Goal: Task Accomplishment & Management: Use online tool/utility

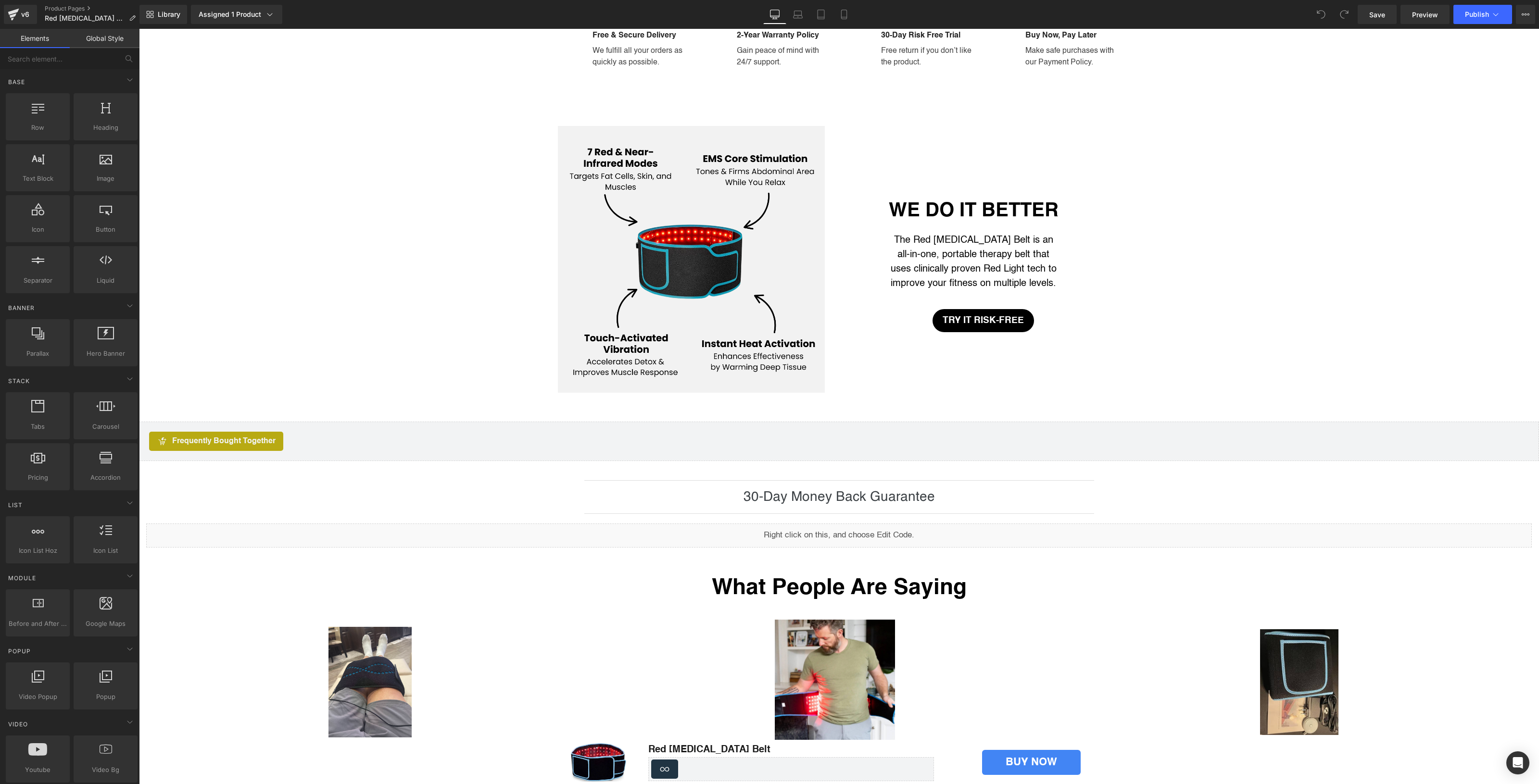
scroll to position [1462, 0]
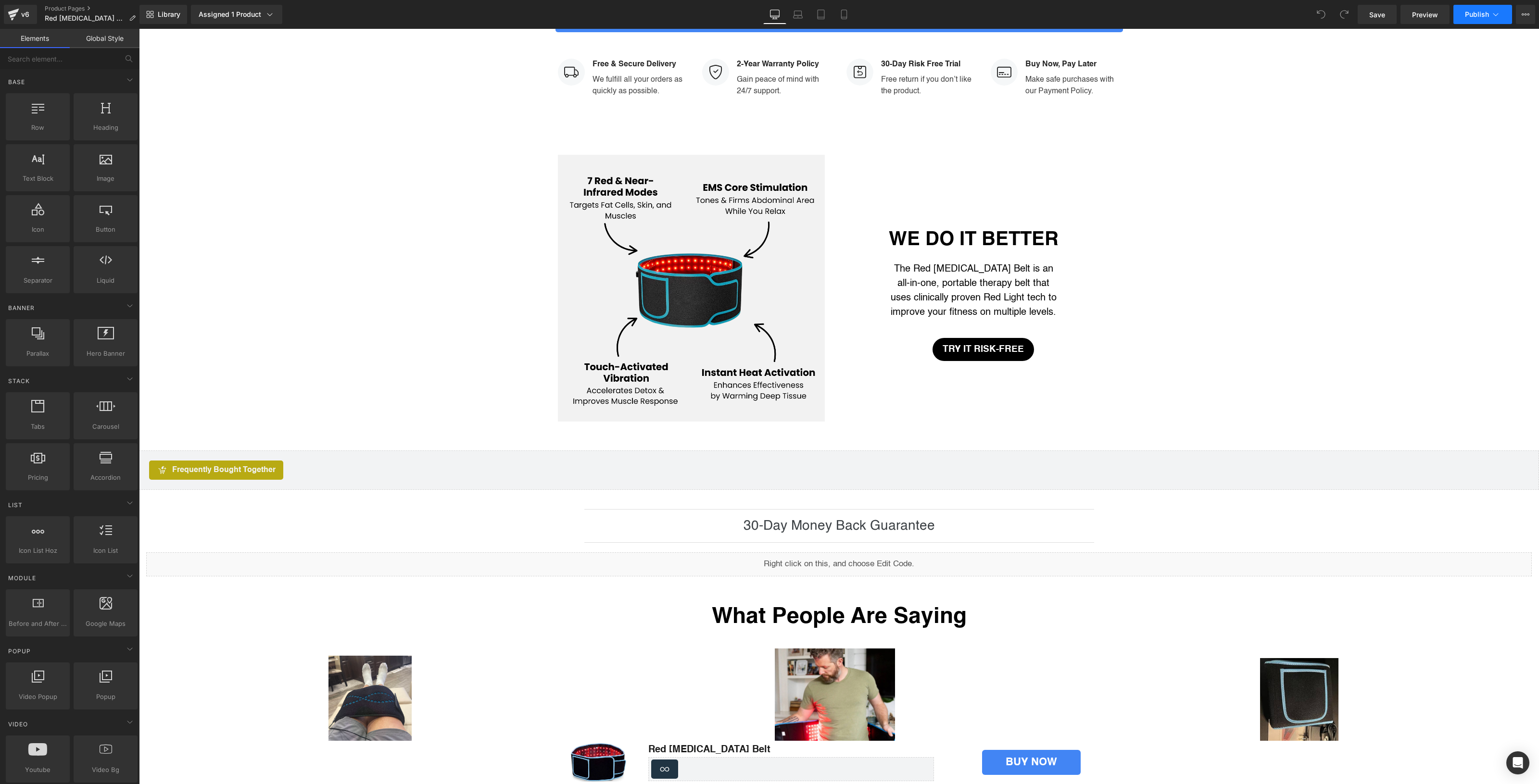
click at [1502, 13] on button "Publish" at bounding box center [1482, 15] width 59 height 19
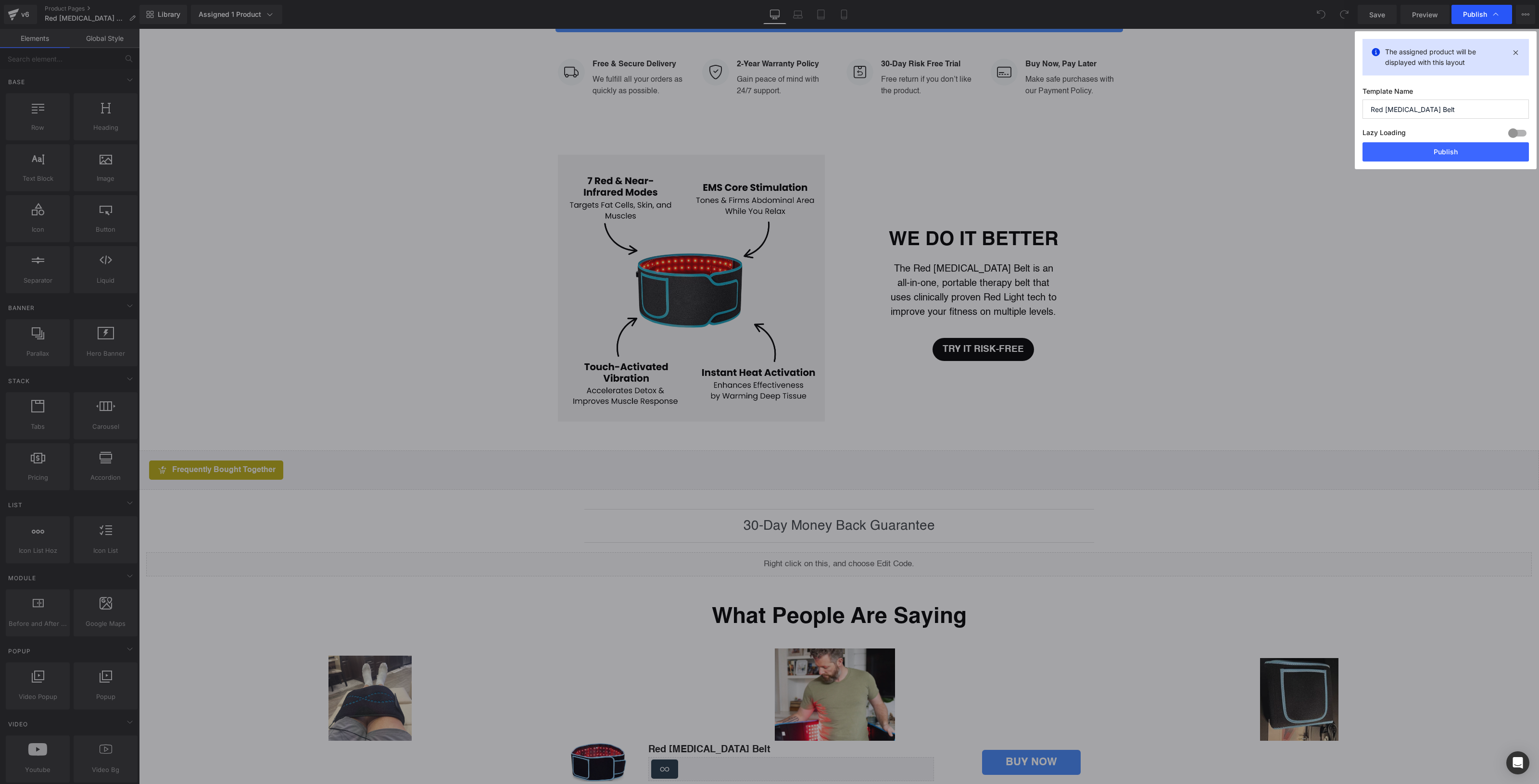
click at [1497, 13] on icon at bounding box center [1495, 14] width 10 height 10
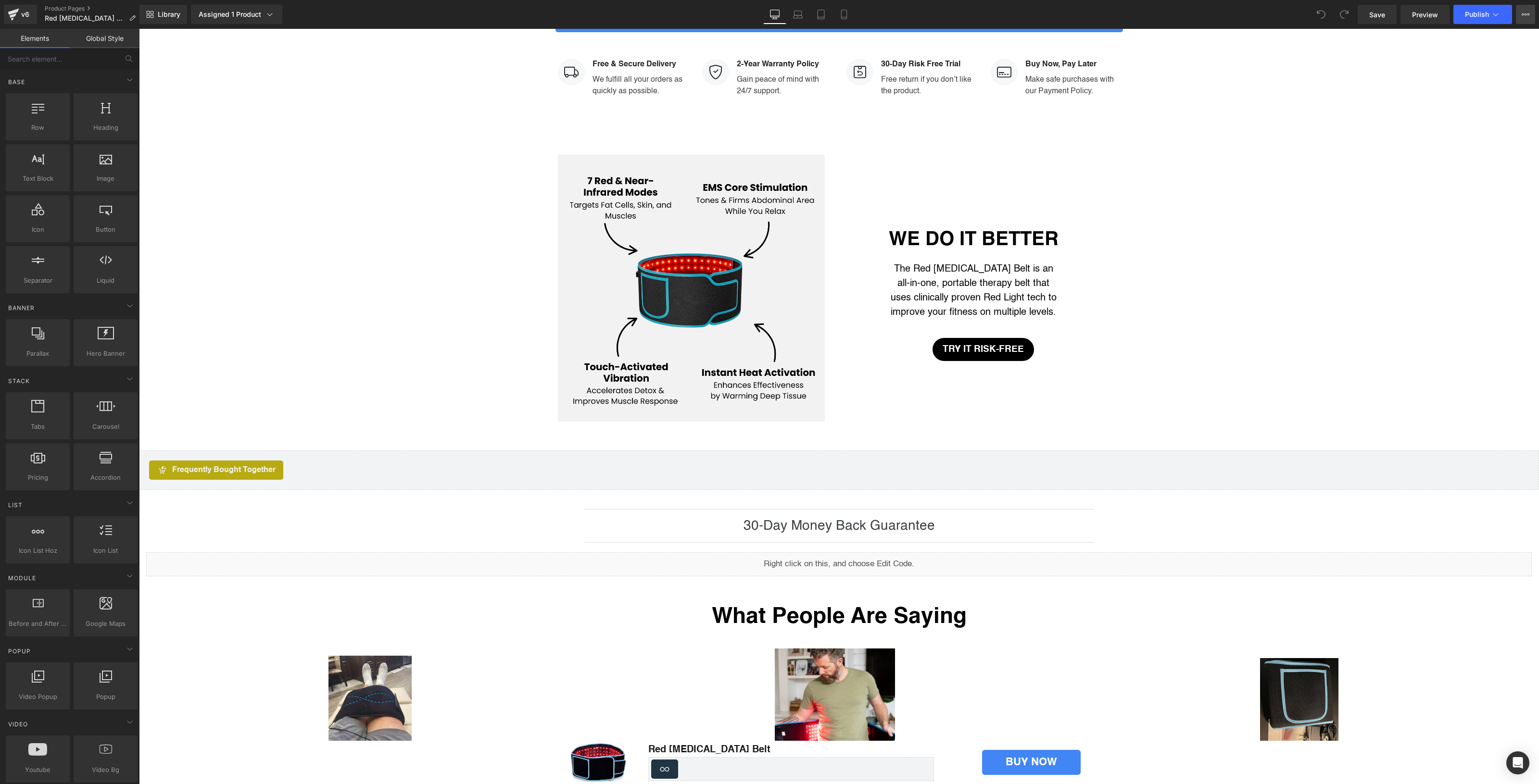
click at [1523, 11] on icon at bounding box center [1526, 15] width 8 height 8
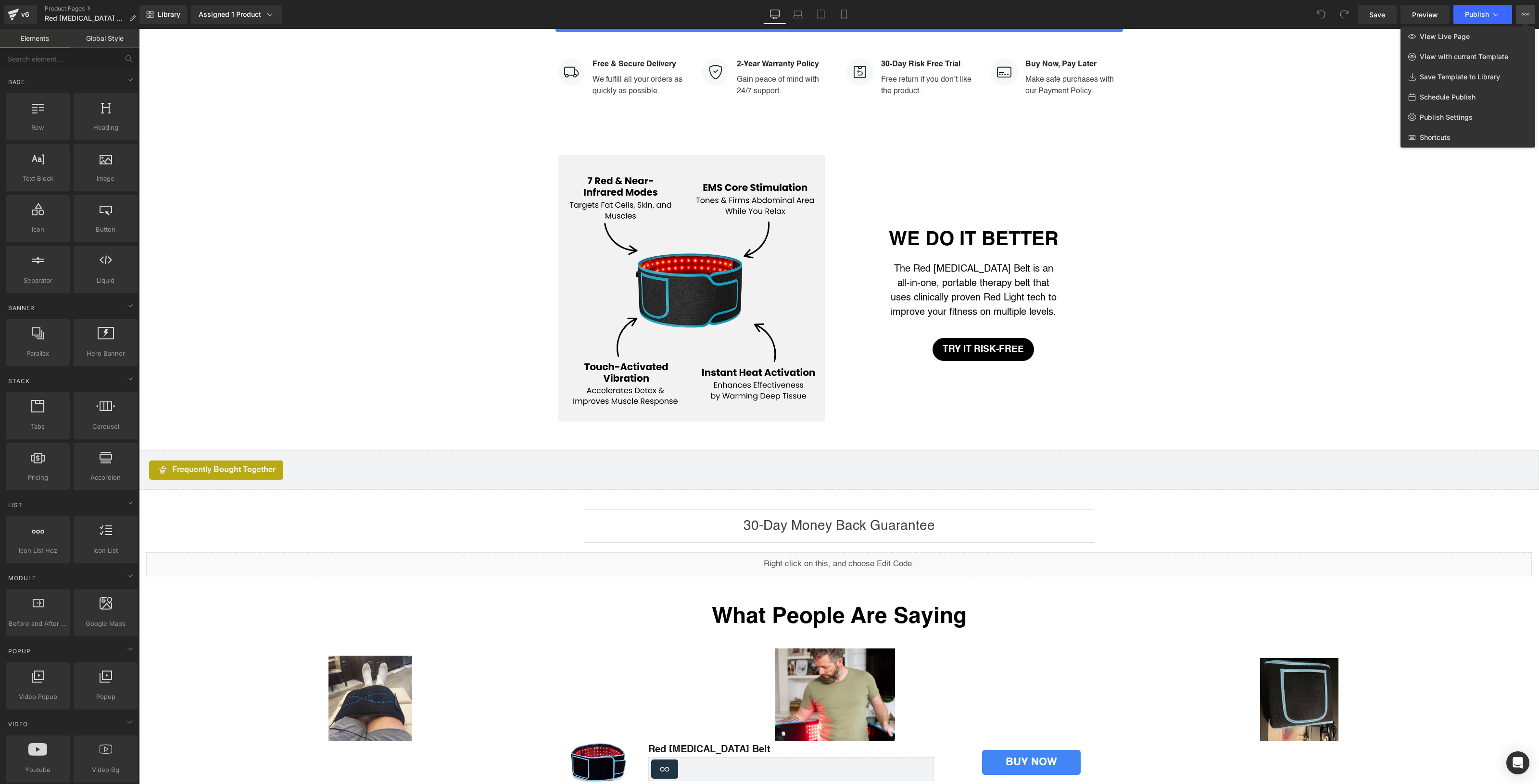
click at [1502, 25] on div "Library Assigned 1 Product Product Preview NextGen Red Light Therapy Belt Manag…" at bounding box center [839, 14] width 1399 height 29
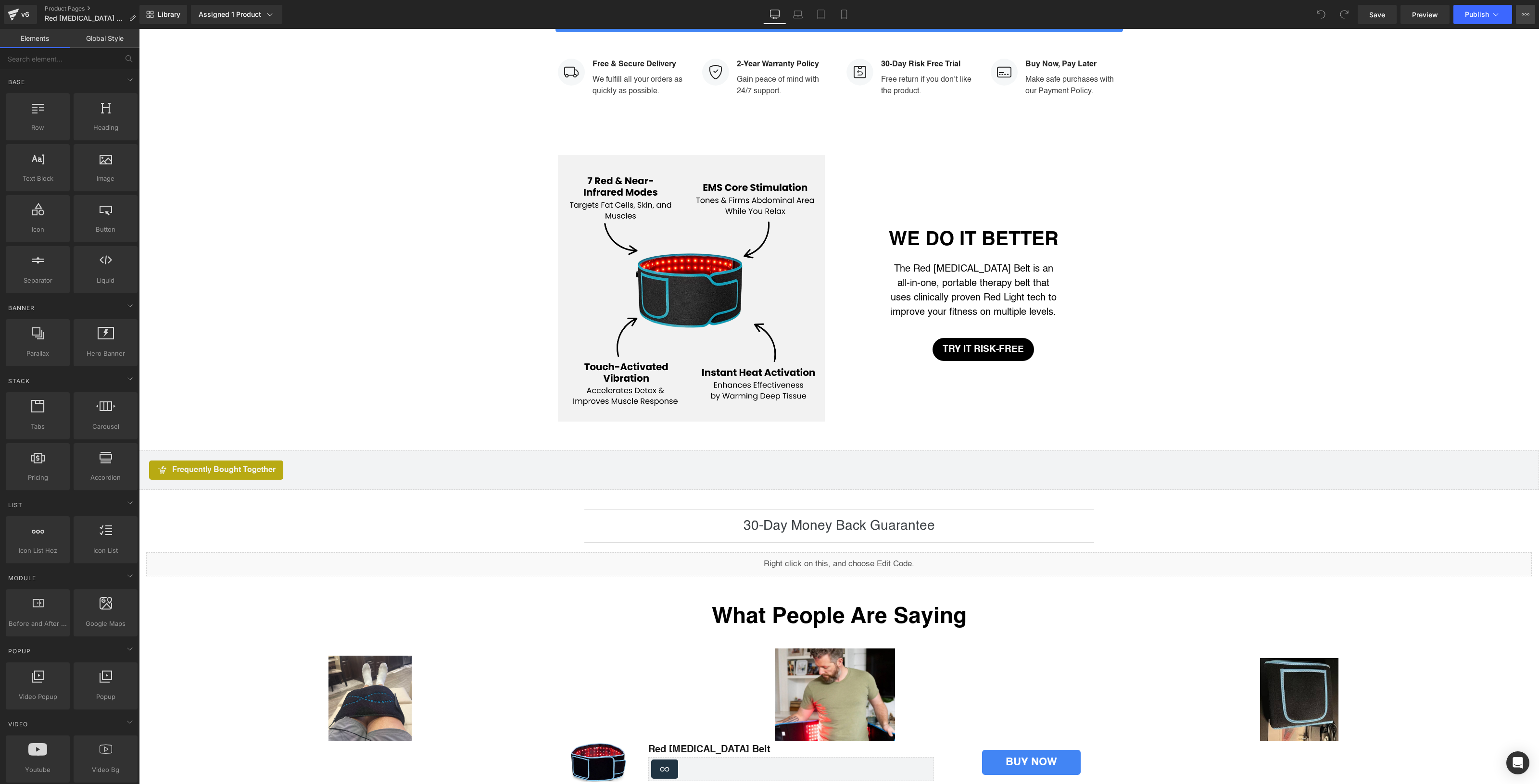
click at [1516, 18] on button "View Live Page View with current Template Save Template to Library Schedule Pub…" at bounding box center [1526, 15] width 19 height 19
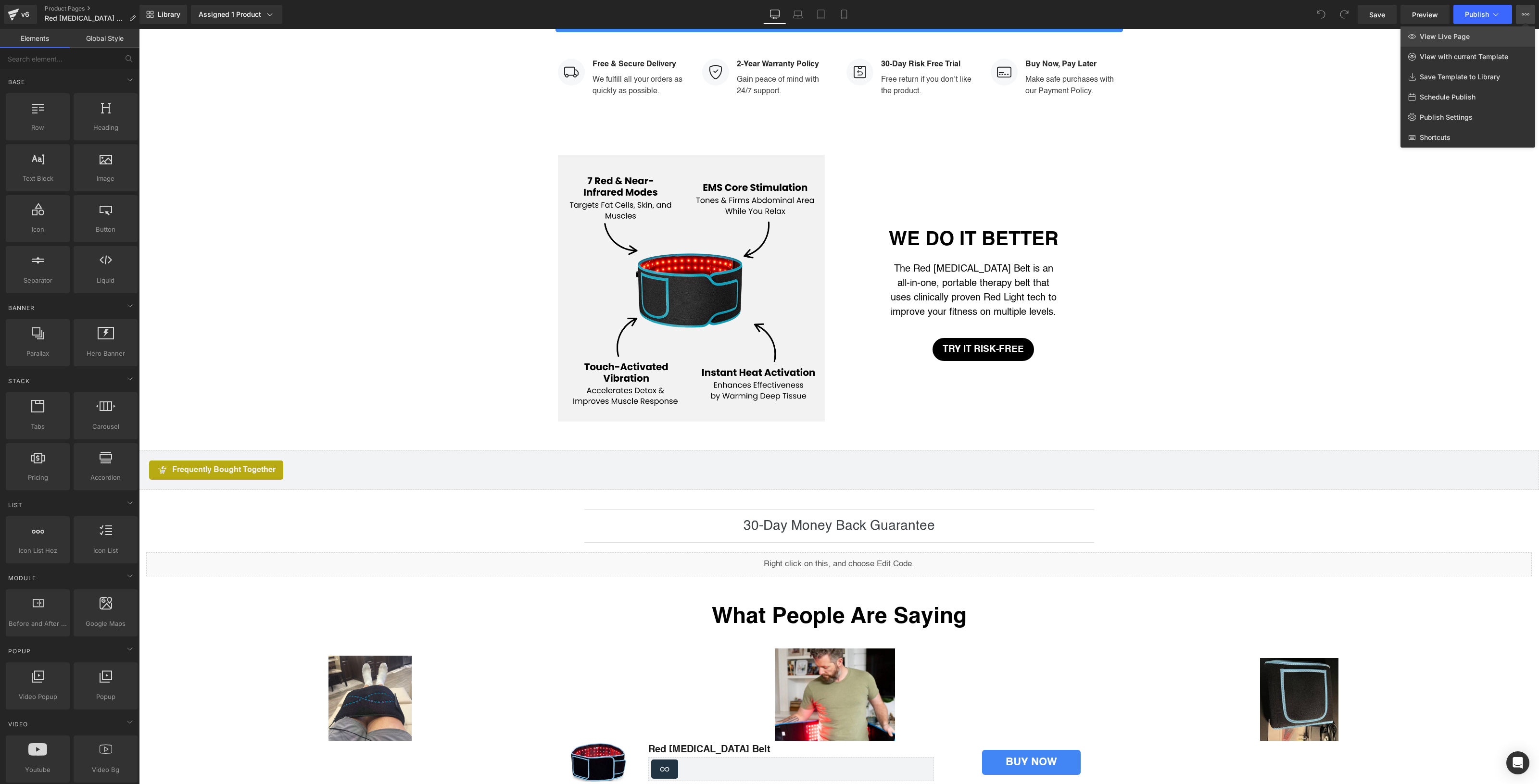
click at [1506, 34] on link "View Live Page" at bounding box center [1467, 37] width 134 height 20
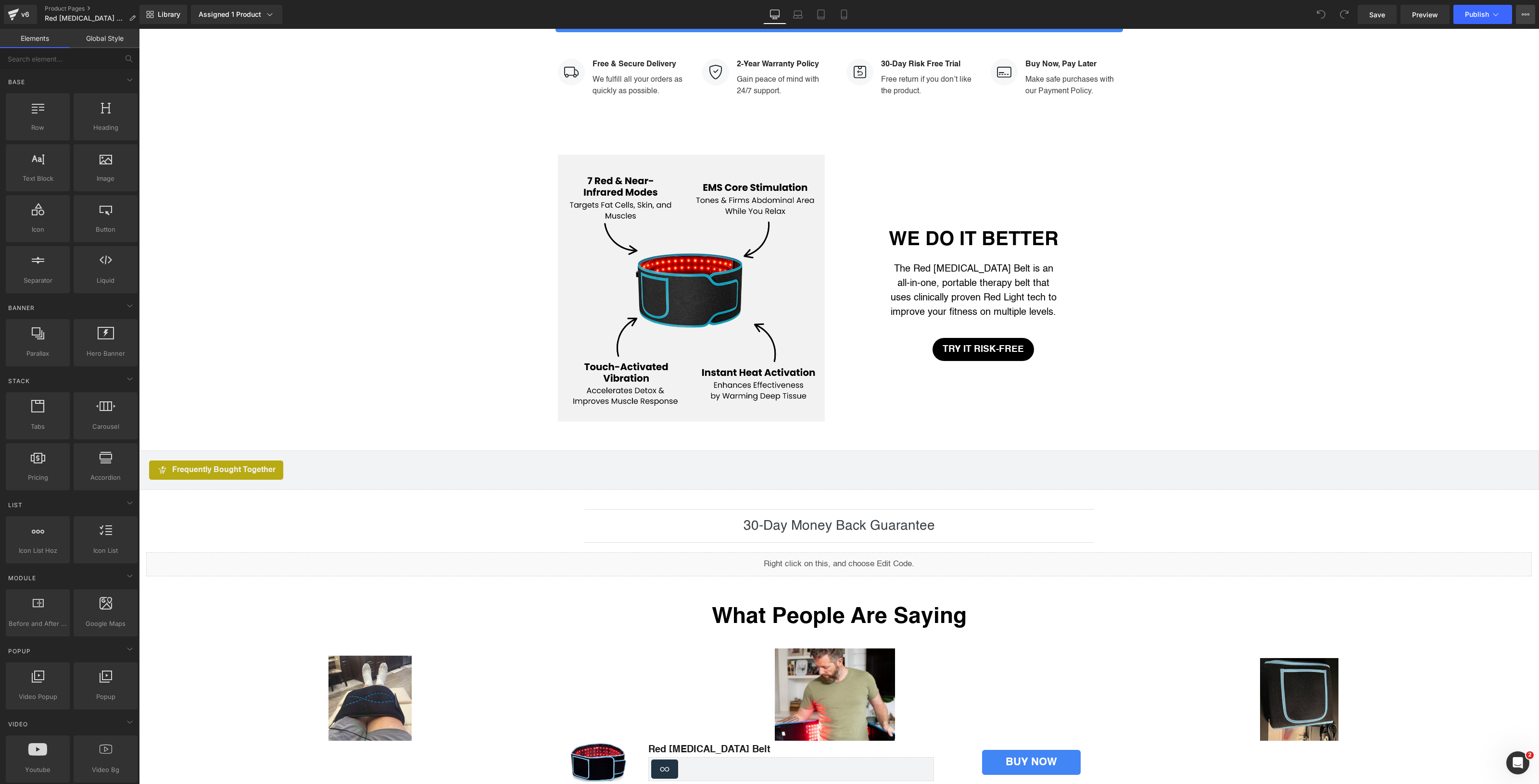
scroll to position [0, 0]
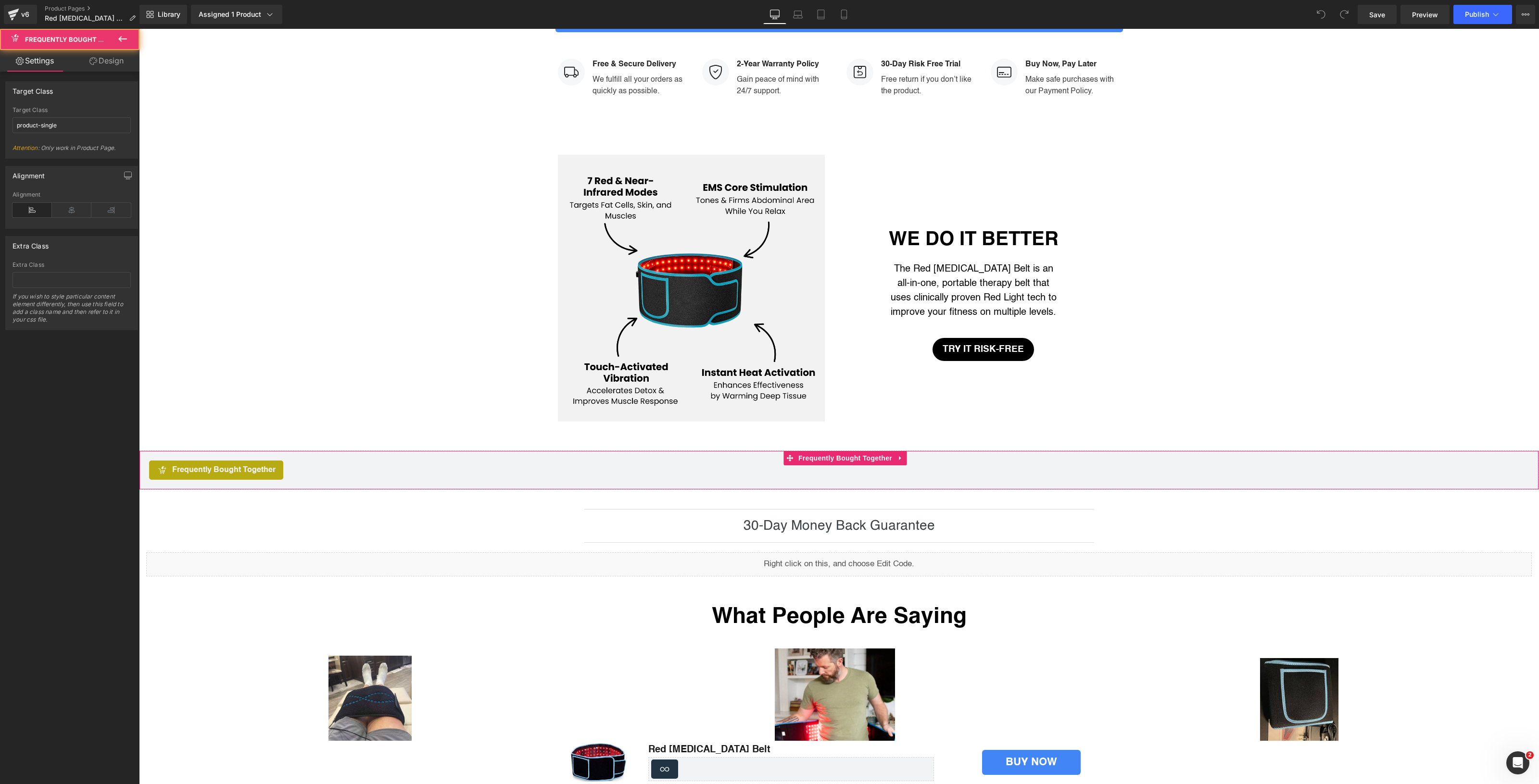
click at [304, 463] on div "Frequently Bought Together" at bounding box center [839, 470] width 1380 height 19
click at [71, 211] on icon at bounding box center [72, 210] width 39 height 15
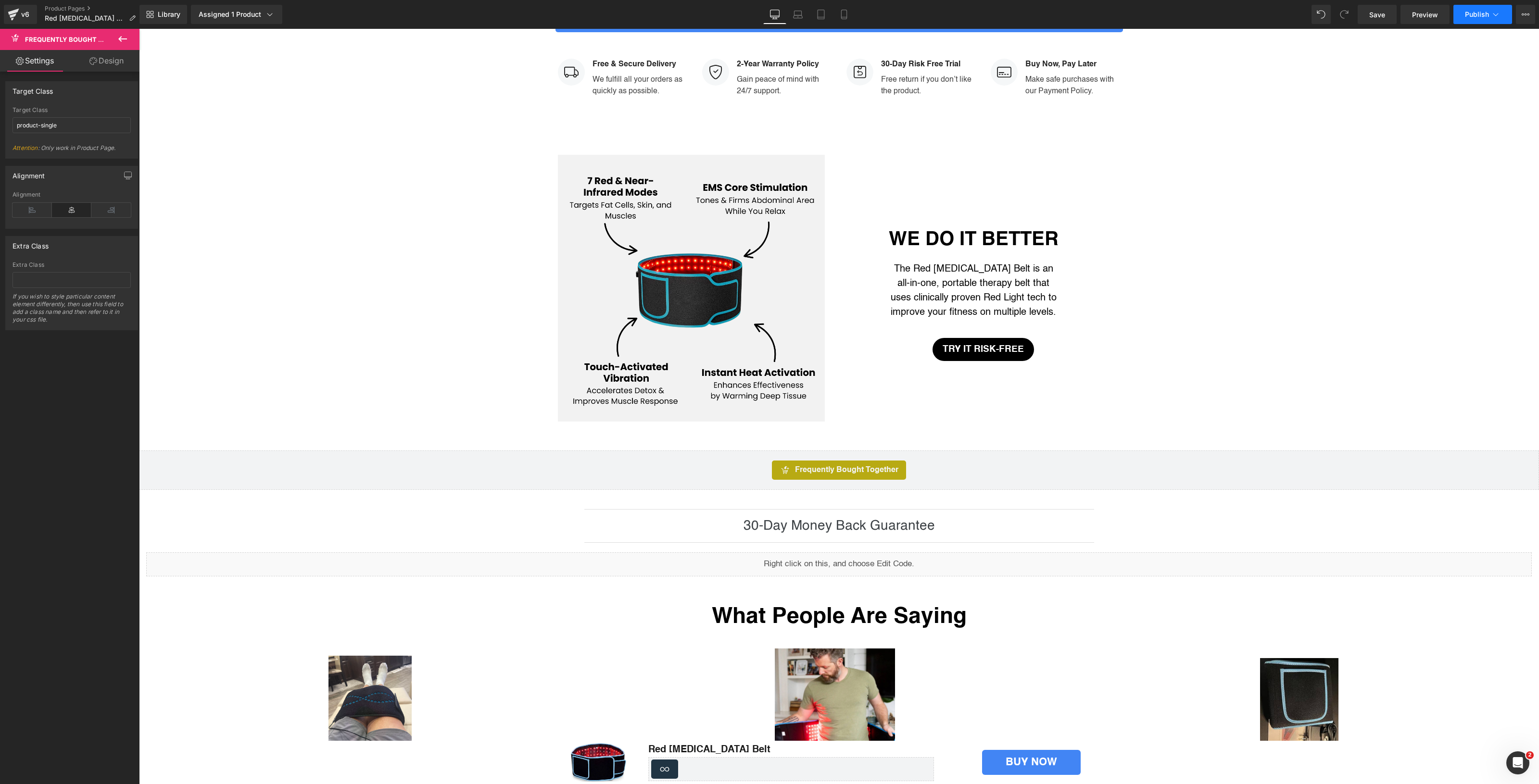
click at [1480, 17] on span "Publish" at bounding box center [1477, 15] width 24 height 8
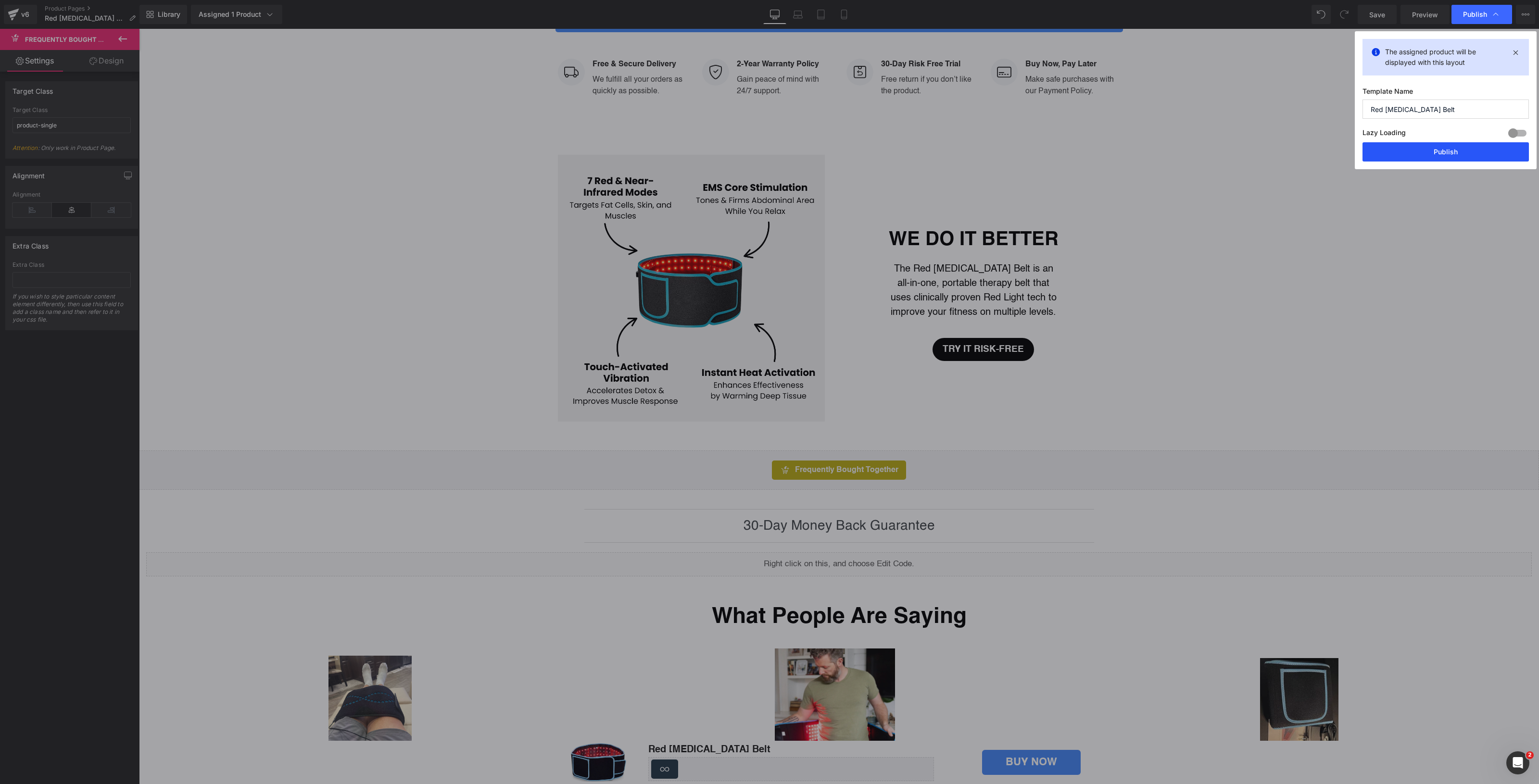
click at [1442, 152] on button "Publish" at bounding box center [1445, 152] width 166 height 19
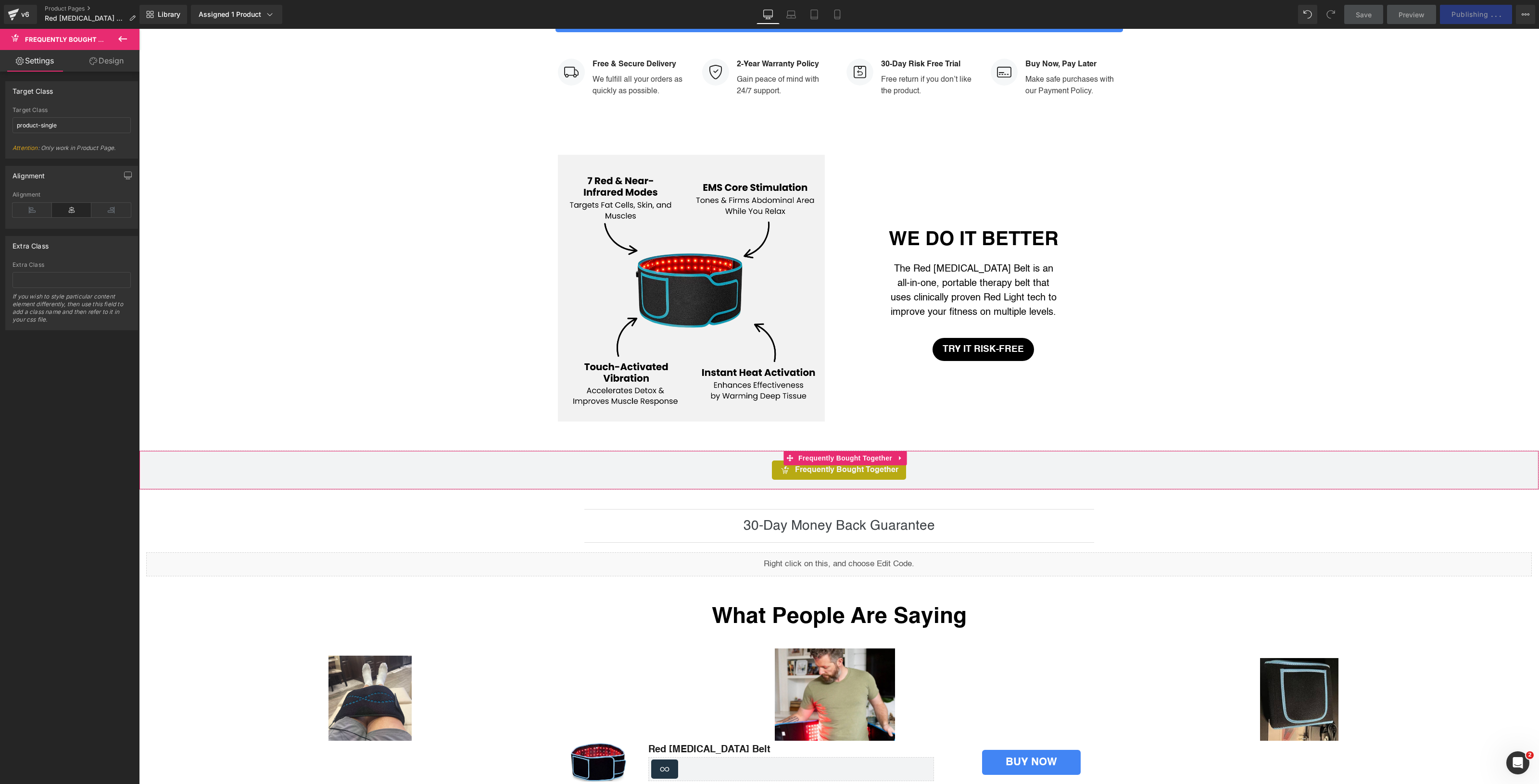
click at [662, 460] on div "Frequently Bought Together" at bounding box center [839, 470] width 1380 height 19
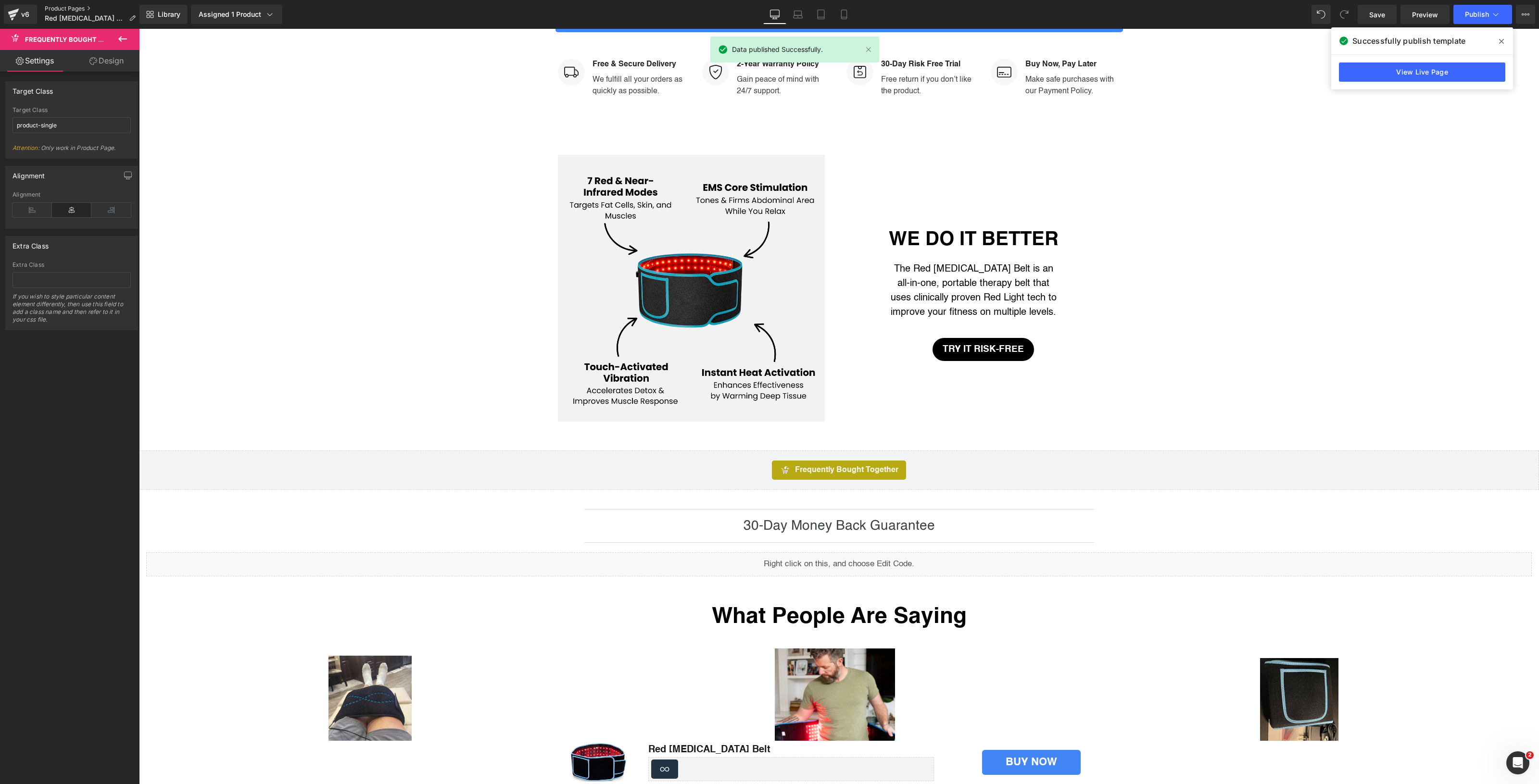
click at [77, 6] on link "Product Pages" at bounding box center [94, 9] width 99 height 8
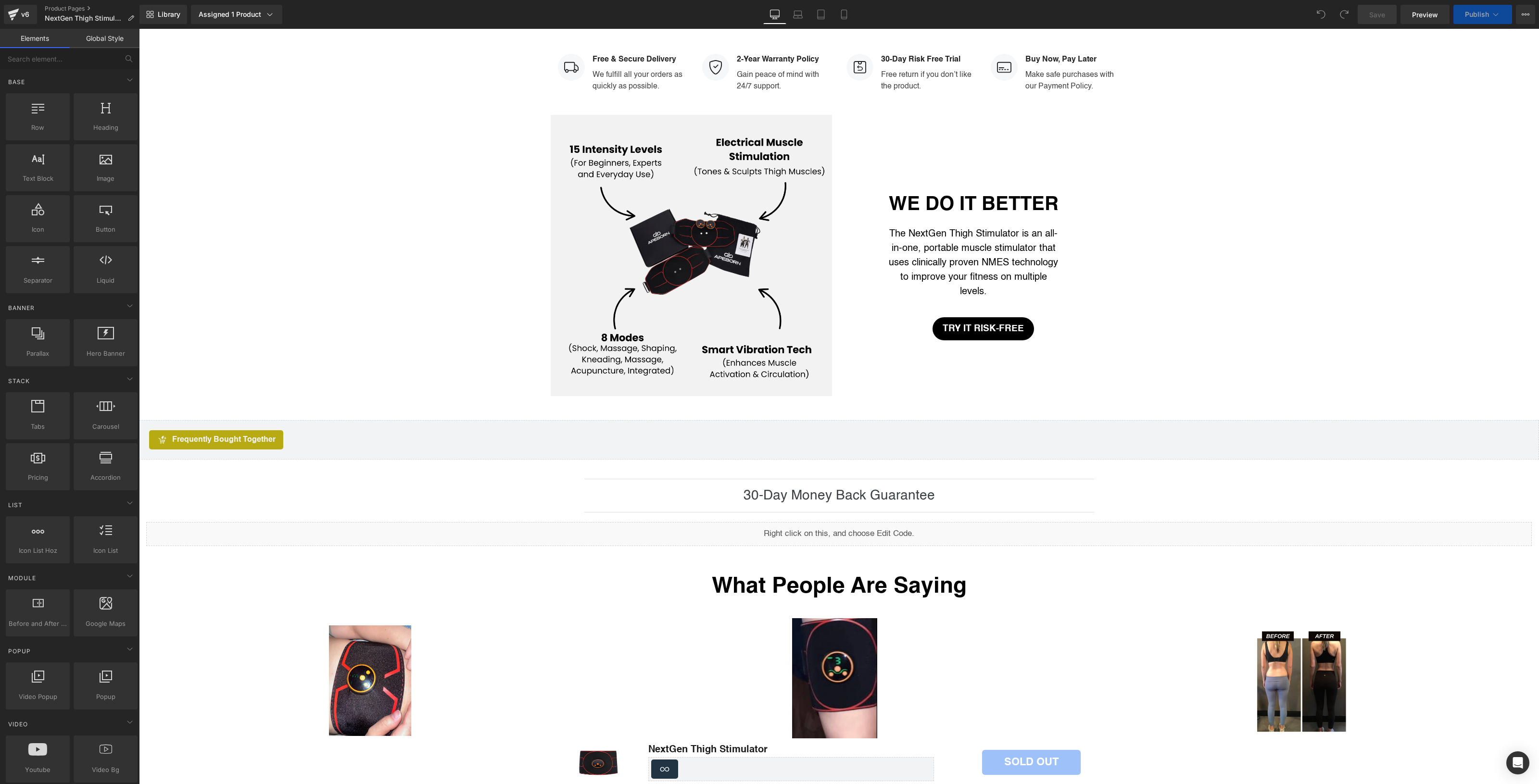
scroll to position [1943, 0]
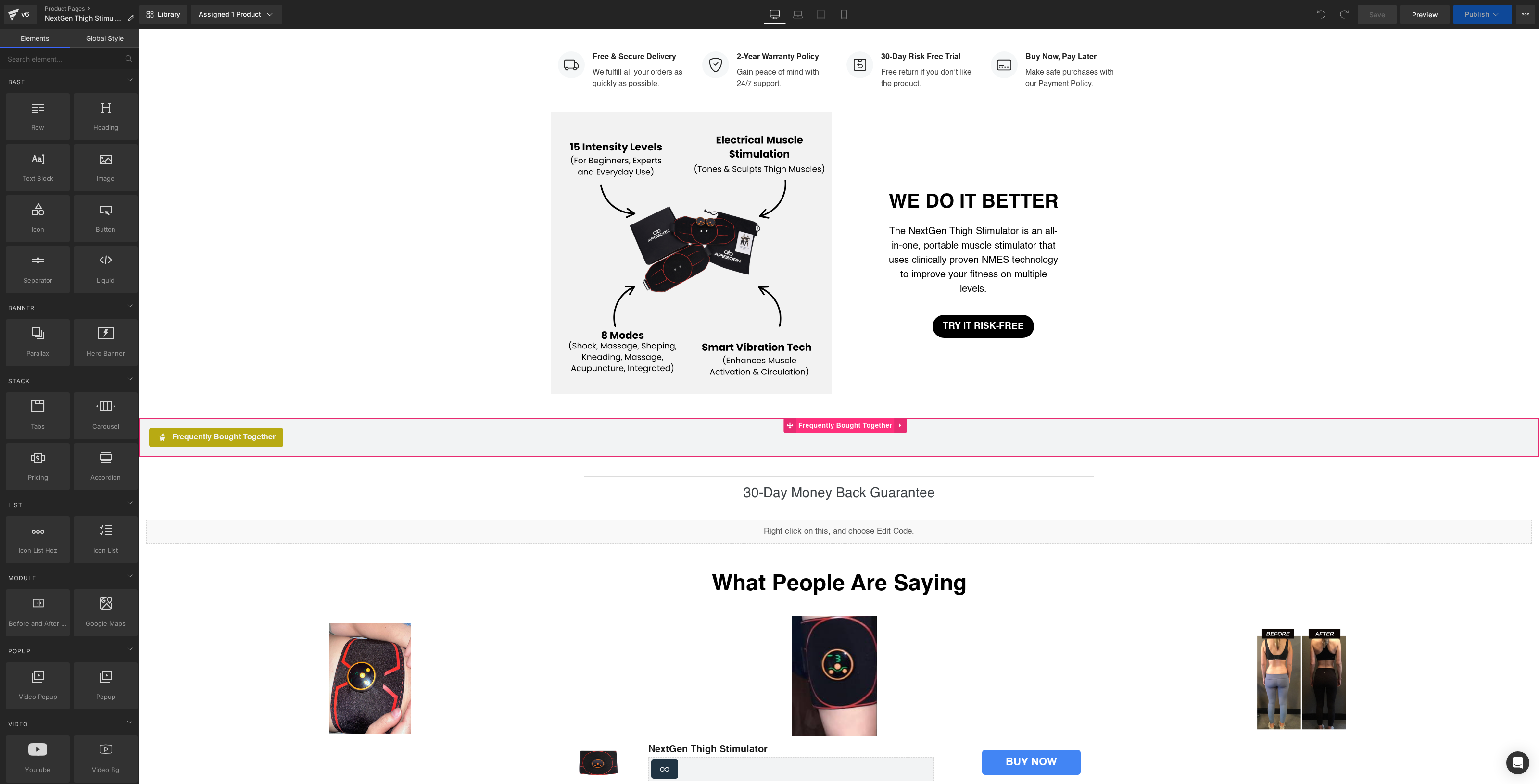
click at [875, 421] on span "Frequently Bought Together" at bounding box center [845, 425] width 99 height 15
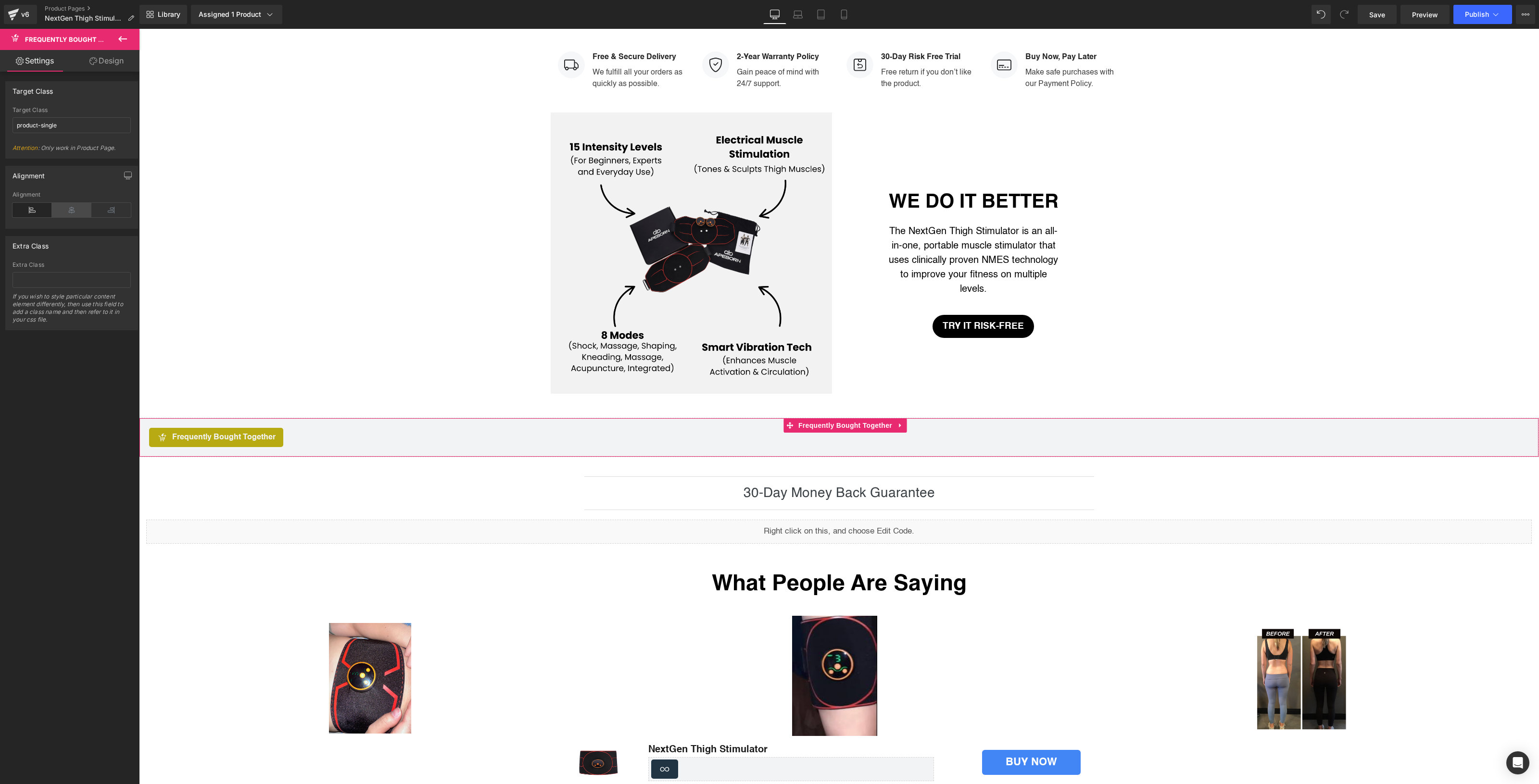
click at [66, 212] on icon at bounding box center [72, 210] width 39 height 15
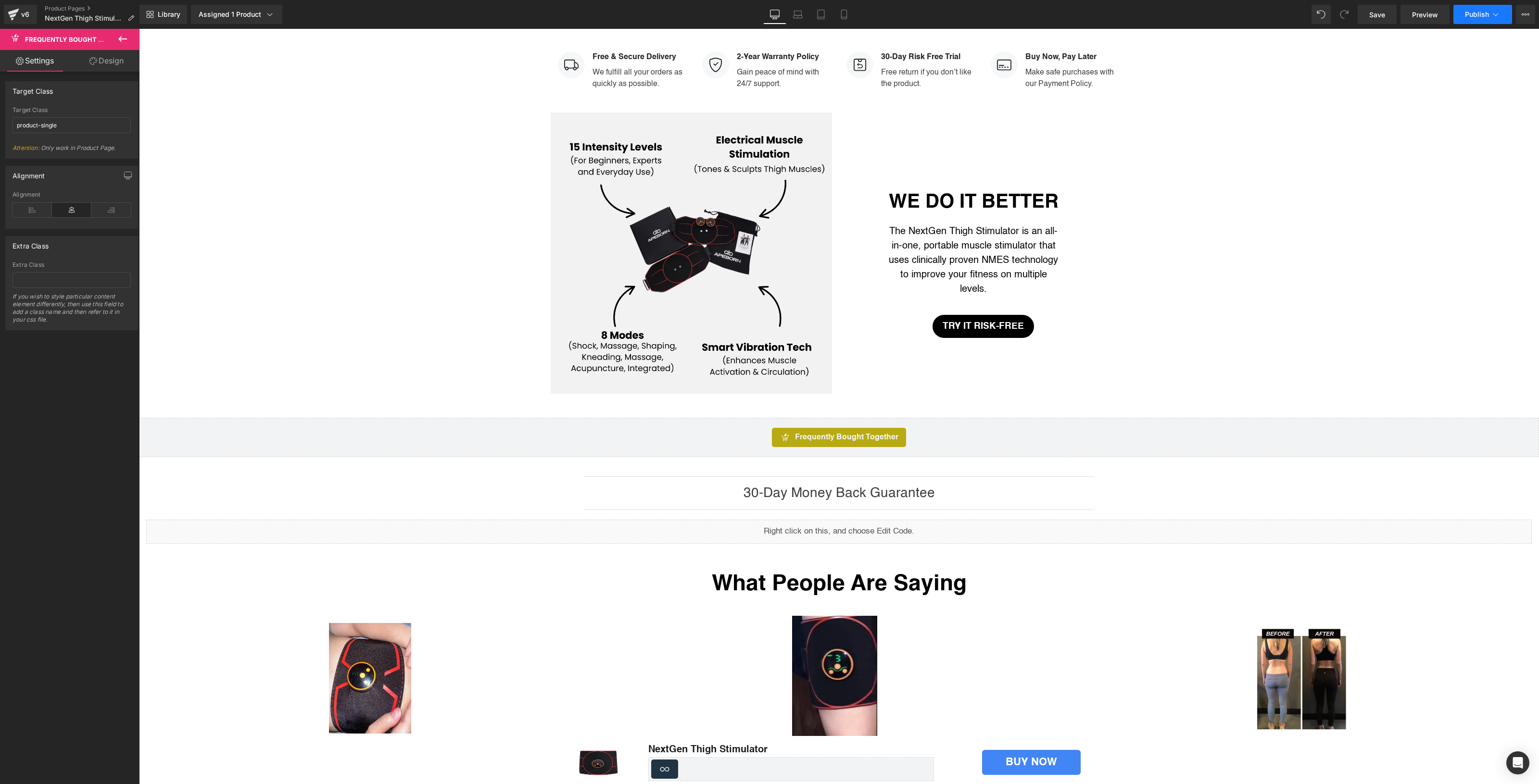
click at [1479, 8] on button "Publish" at bounding box center [1482, 15] width 59 height 19
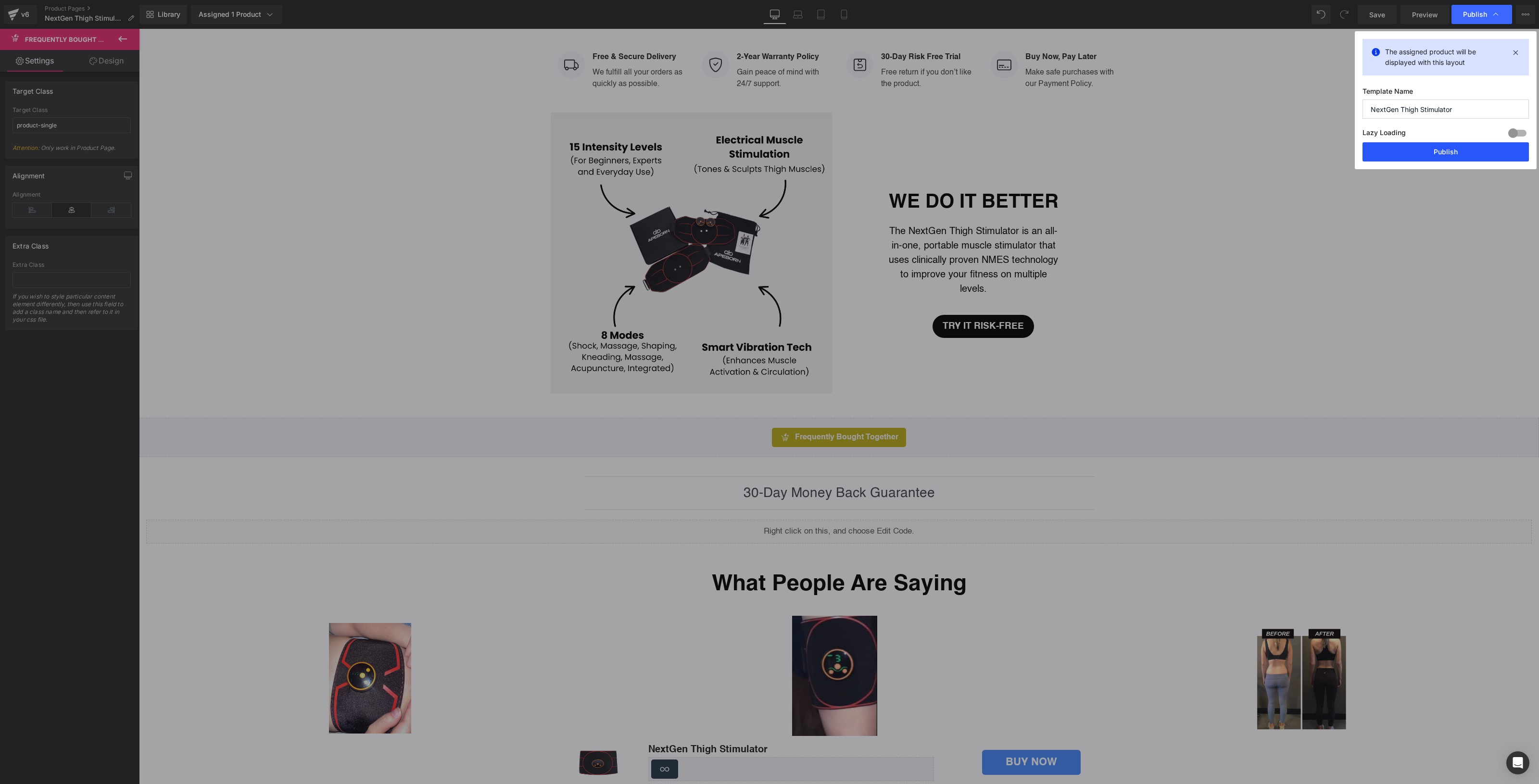
click at [1440, 156] on button "Publish" at bounding box center [1445, 152] width 166 height 19
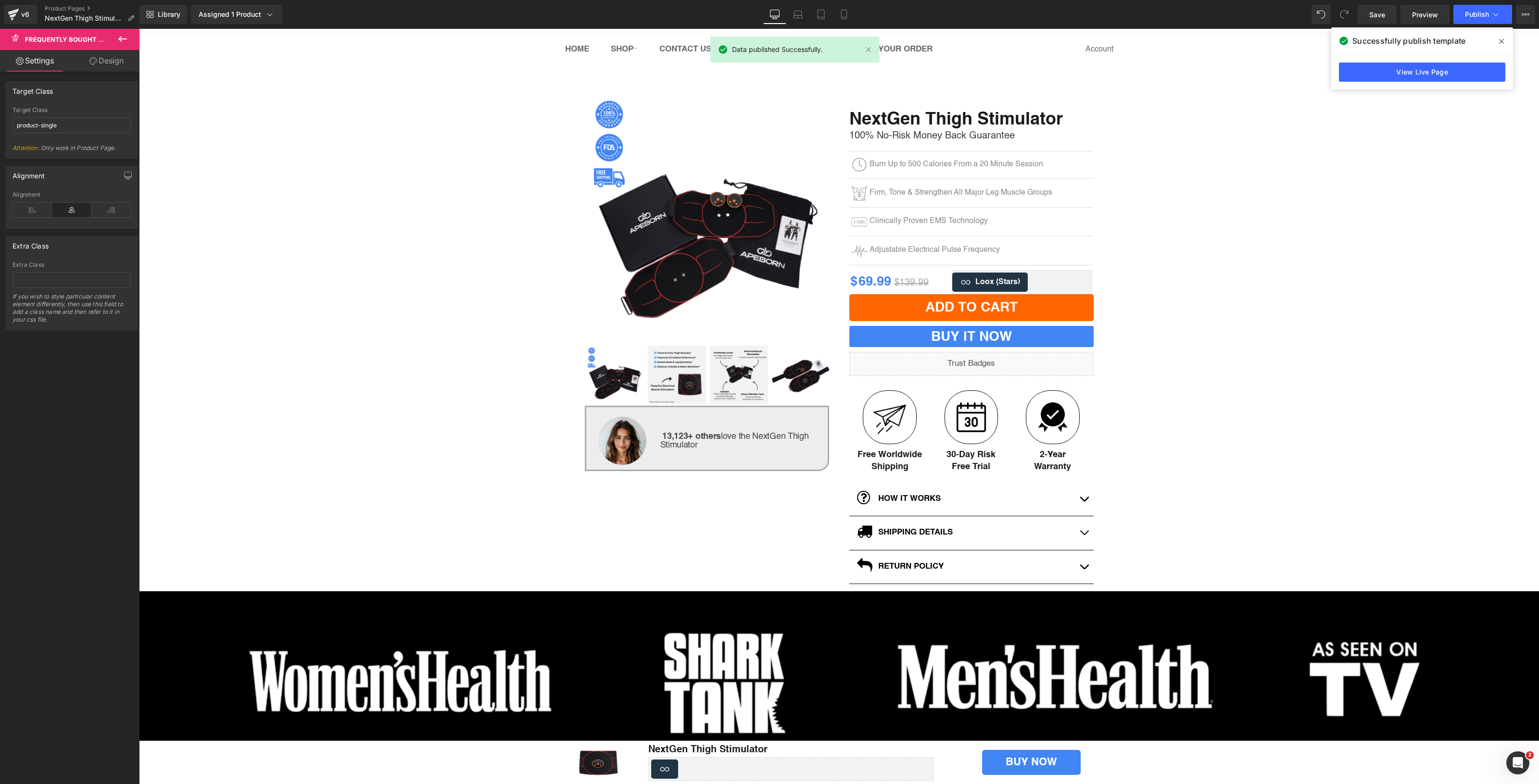
scroll to position [40, 0]
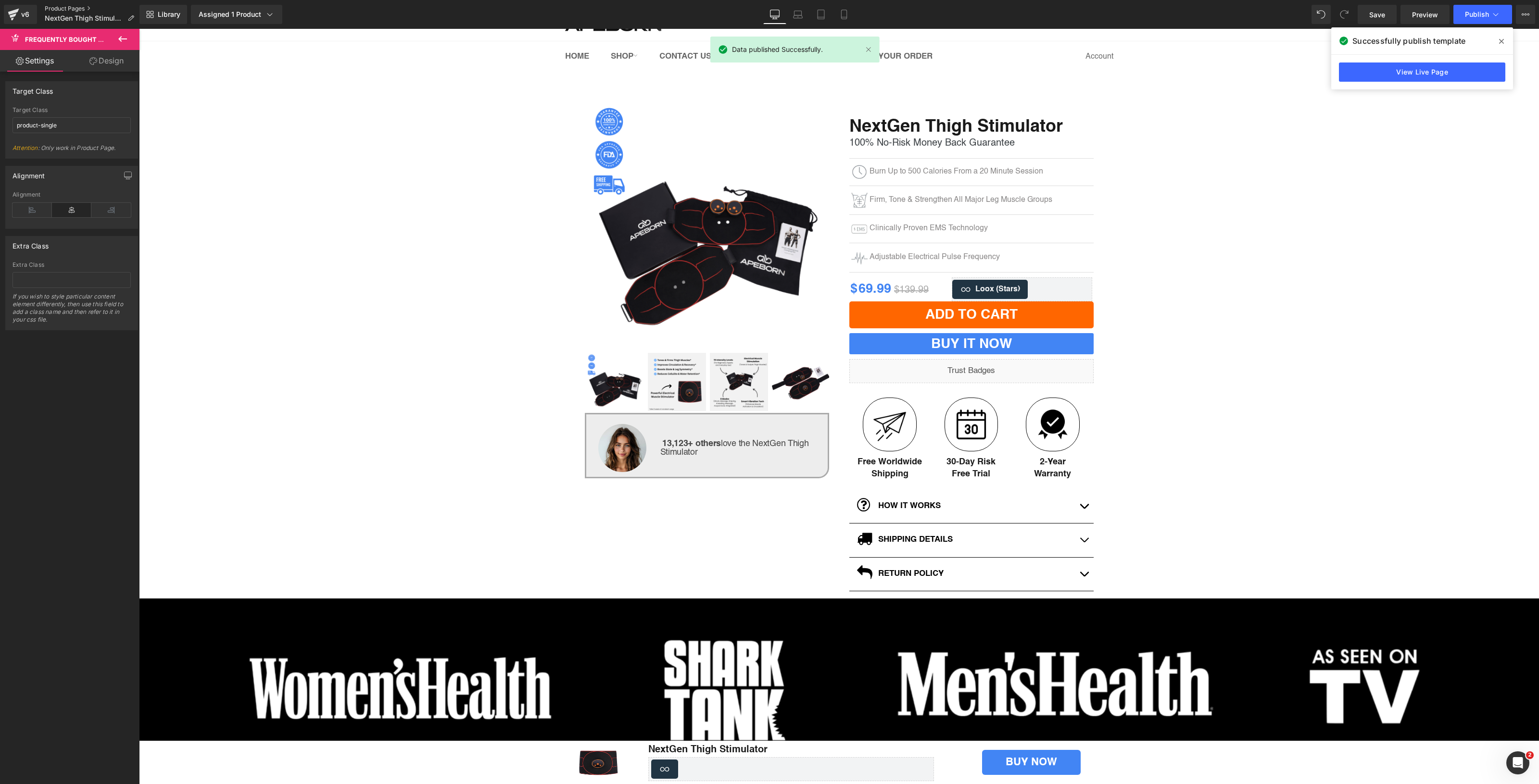
click at [69, 6] on link "Product Pages" at bounding box center [93, 9] width 97 height 8
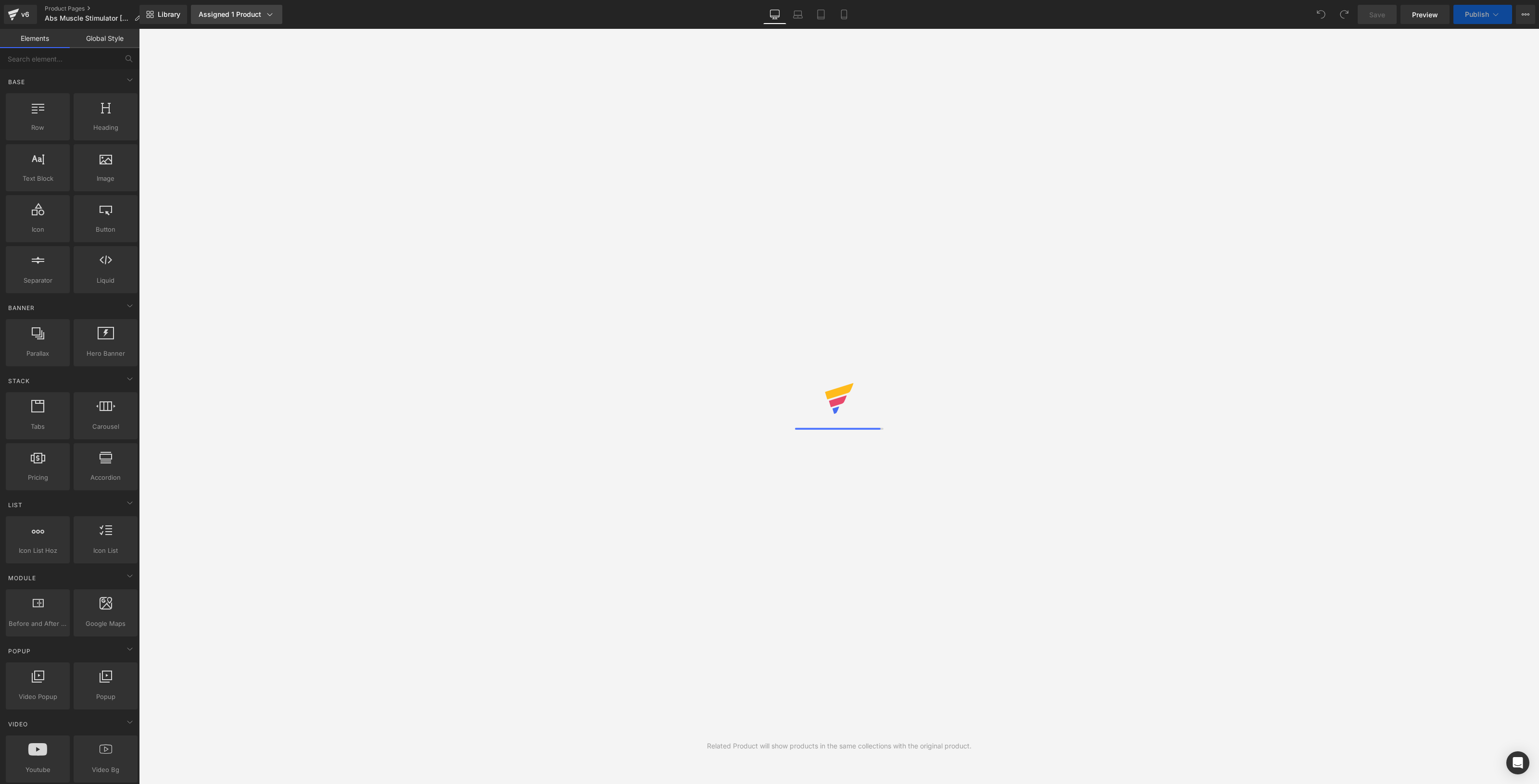
click at [254, 20] on link "Assigned 1 Product" at bounding box center [236, 15] width 91 height 19
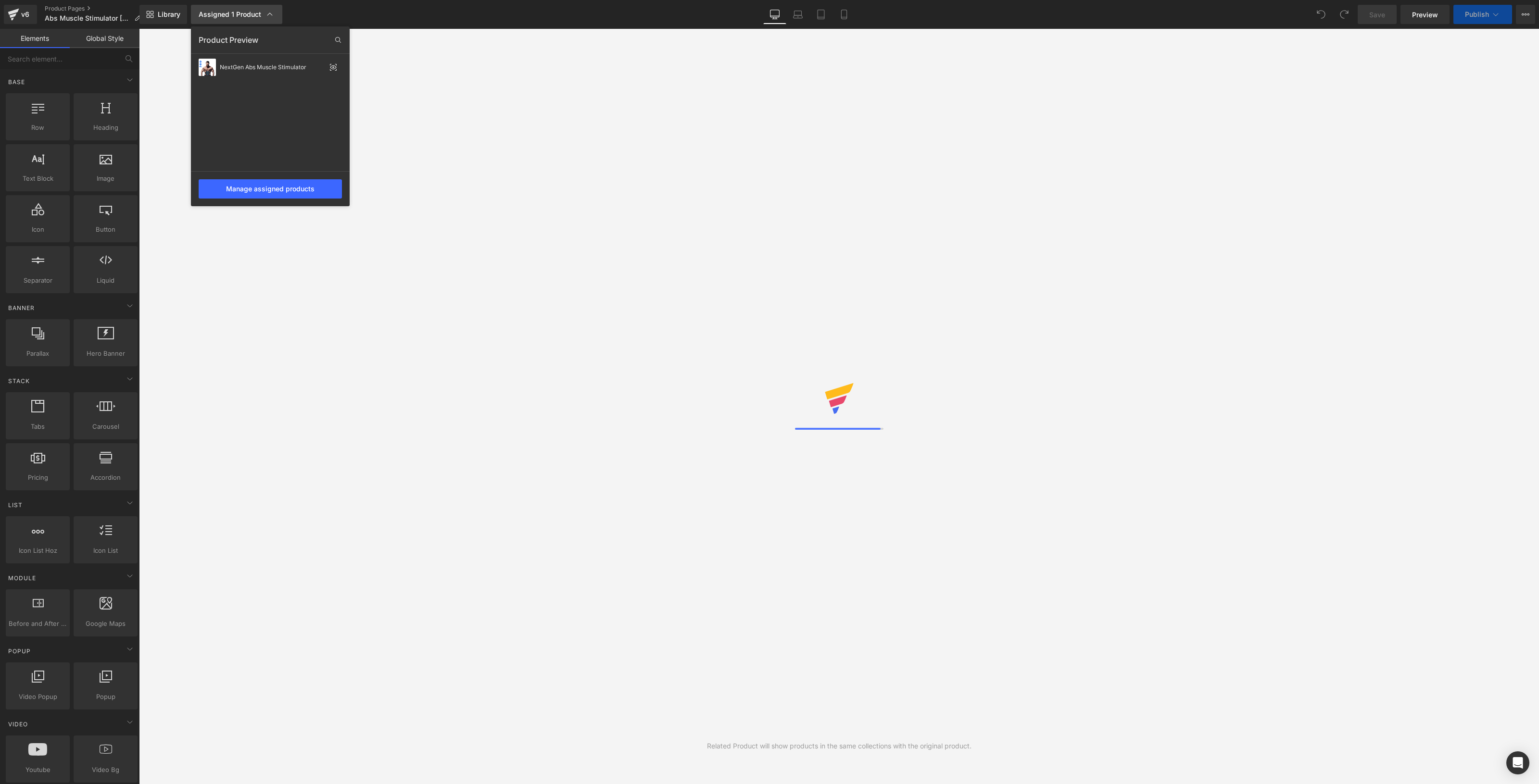
click at [254, 20] on link "Assigned 1 Product" at bounding box center [236, 15] width 91 height 19
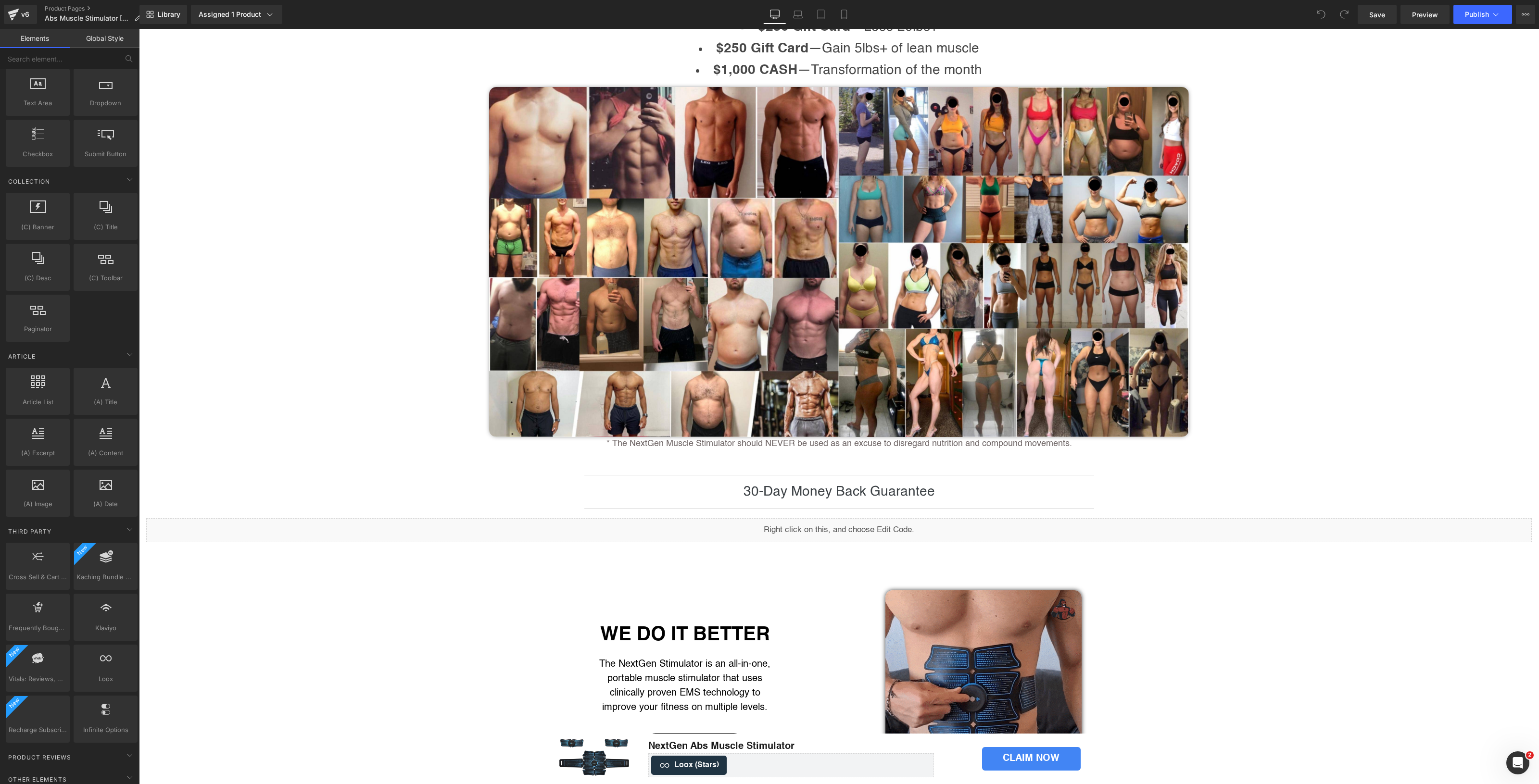
scroll to position [1502, 0]
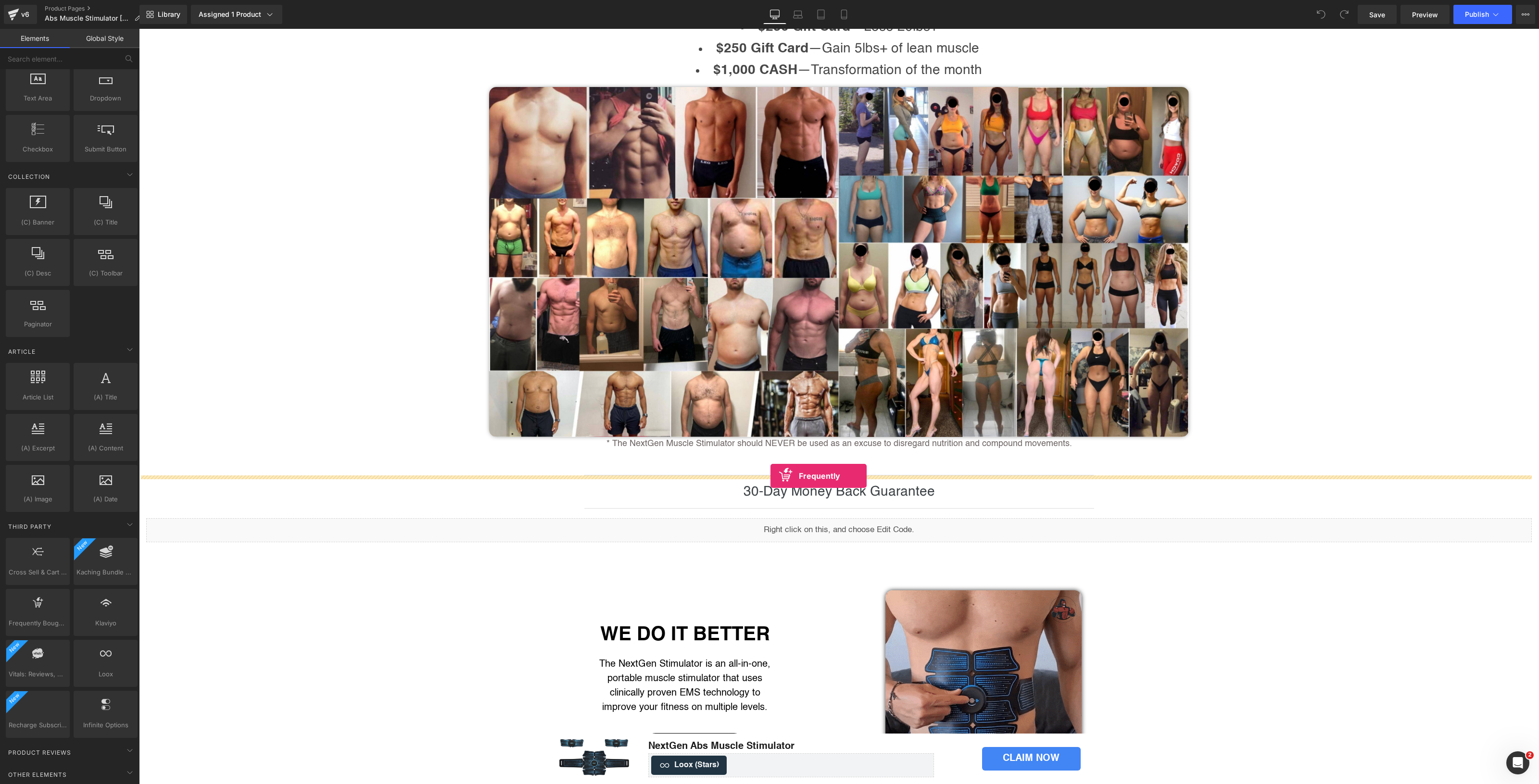
drag, startPoint x: 182, startPoint y: 652, endPoint x: 770, endPoint y: 476, distance: 613.8
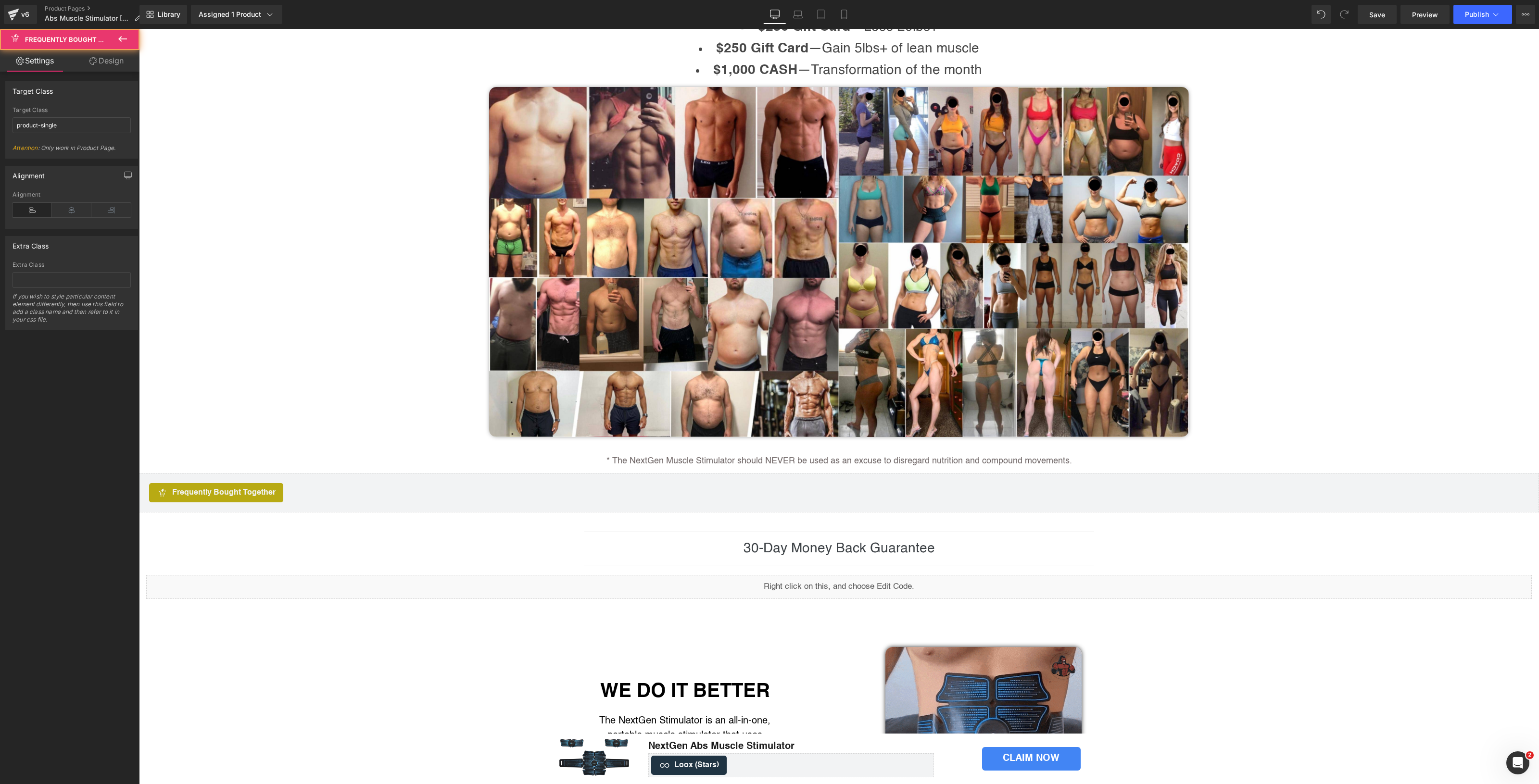
click at [340, 502] on div "Frequently Bought Together" at bounding box center [839, 493] width 1380 height 19
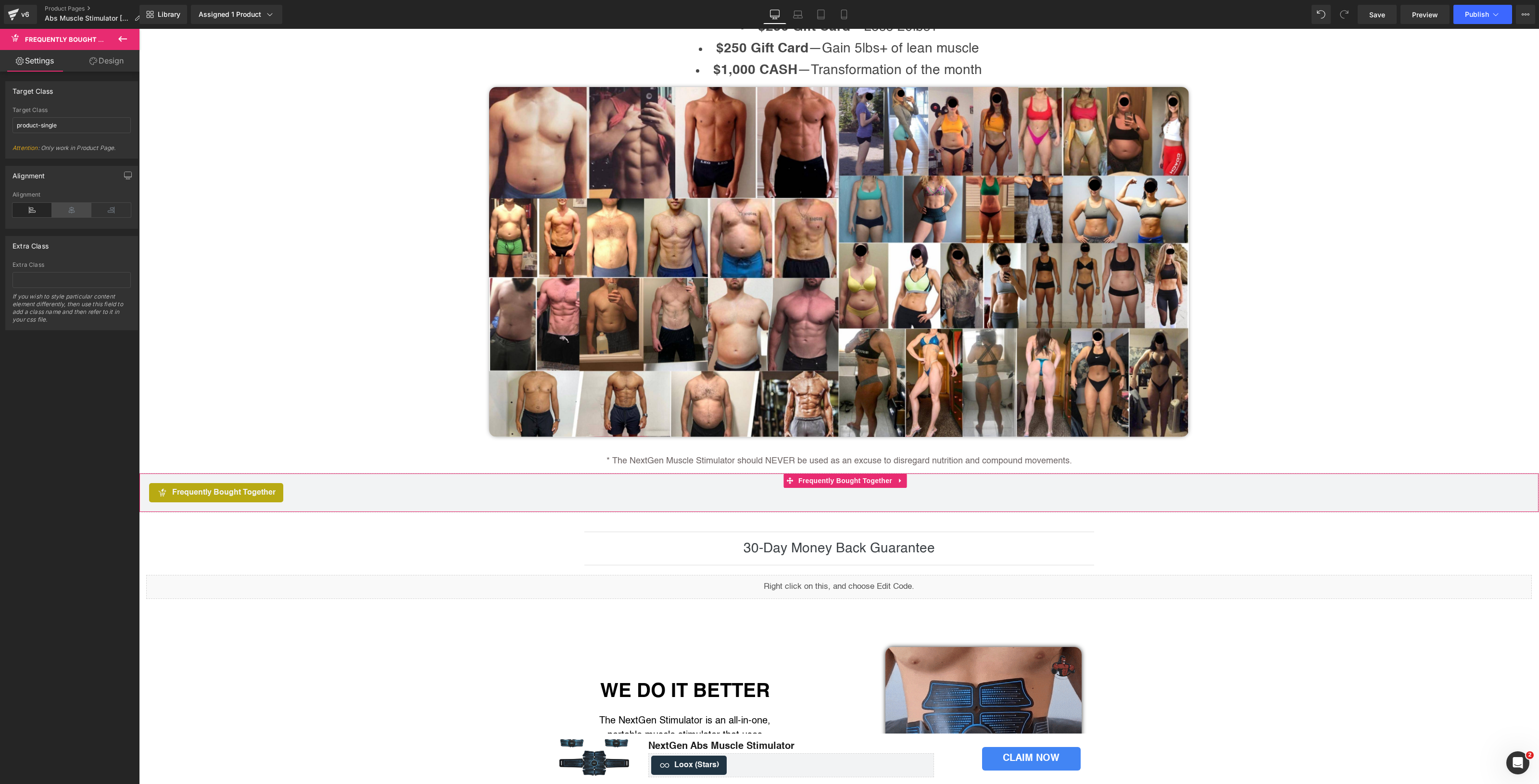
click at [59, 213] on icon at bounding box center [72, 210] width 39 height 15
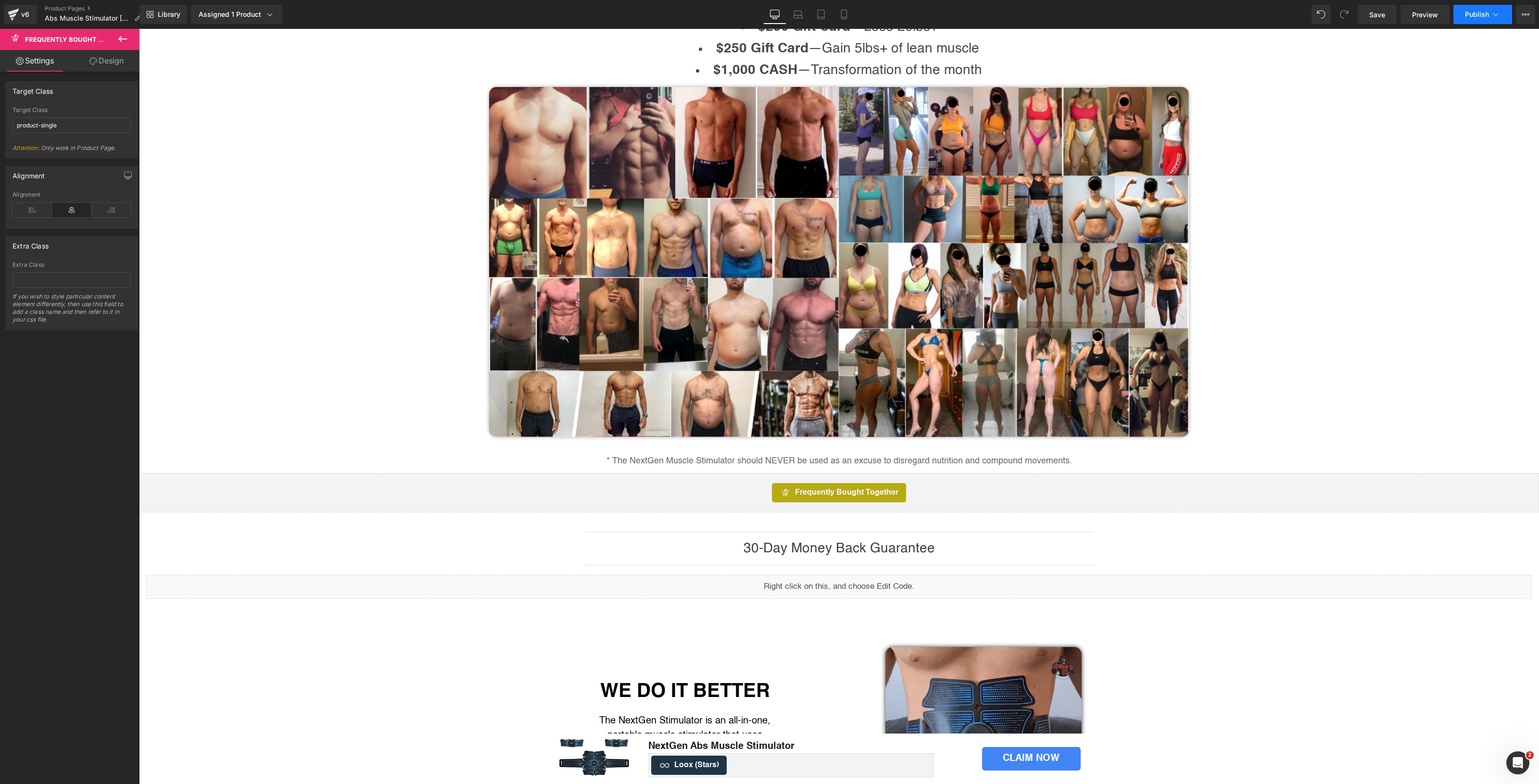
click at [1478, 15] on span "Publish" at bounding box center [1477, 15] width 24 height 8
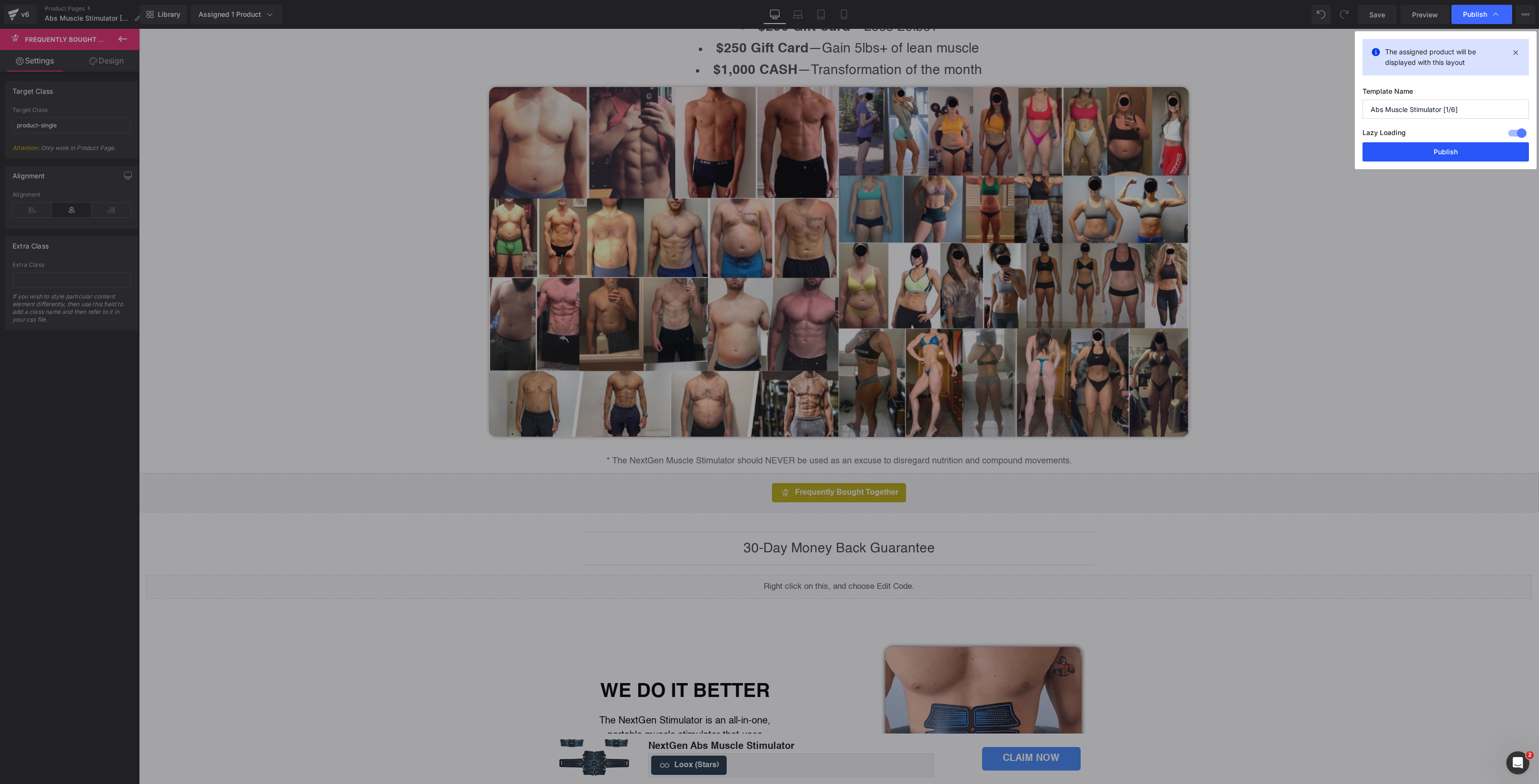
click at [1417, 143] on button "Publish" at bounding box center [1445, 152] width 166 height 19
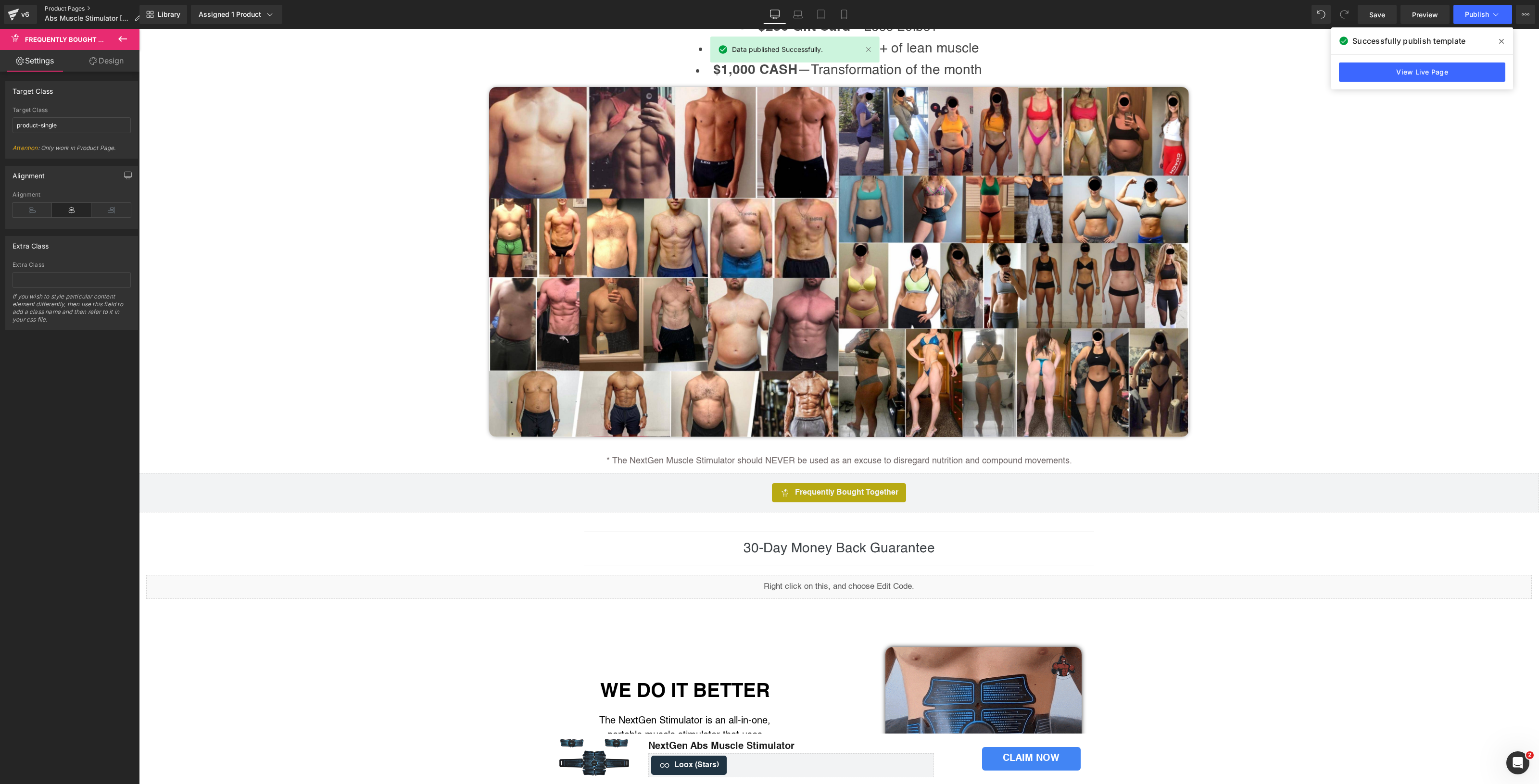
click at [90, 5] on link "Product Pages" at bounding box center [96, 9] width 104 height 8
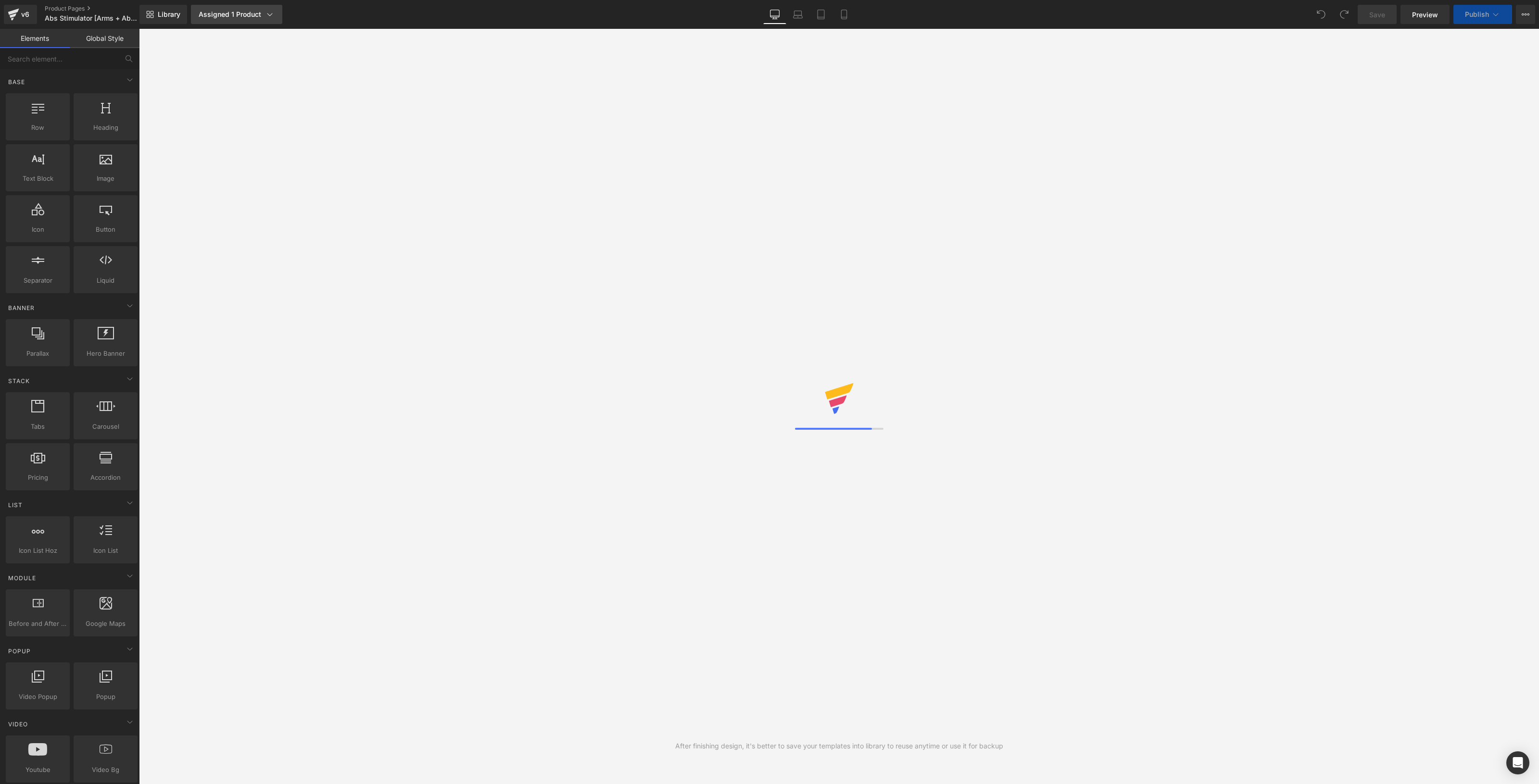
click at [265, 13] on icon at bounding box center [269, 14] width 10 height 10
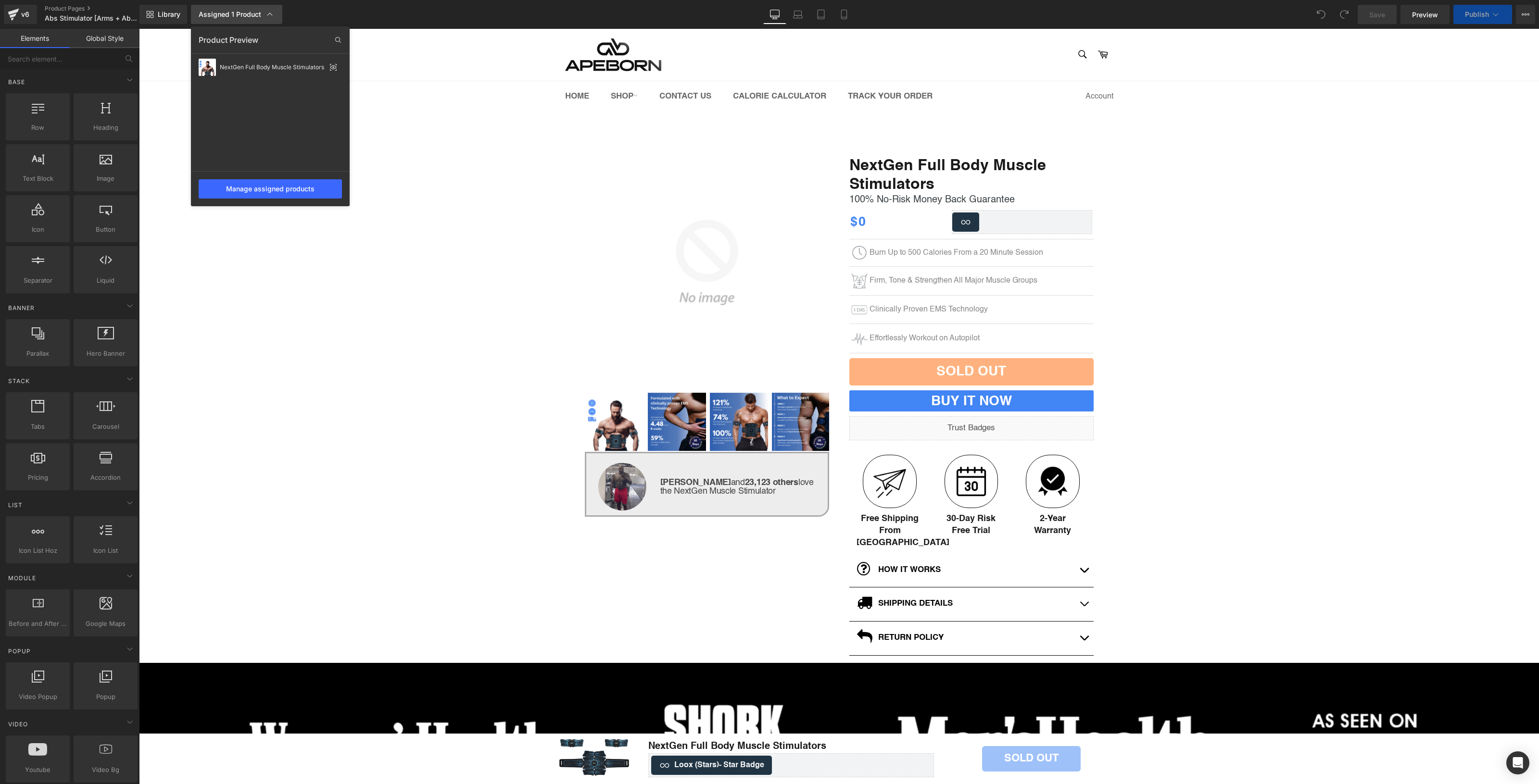
click at [265, 15] on icon at bounding box center [269, 14] width 10 height 10
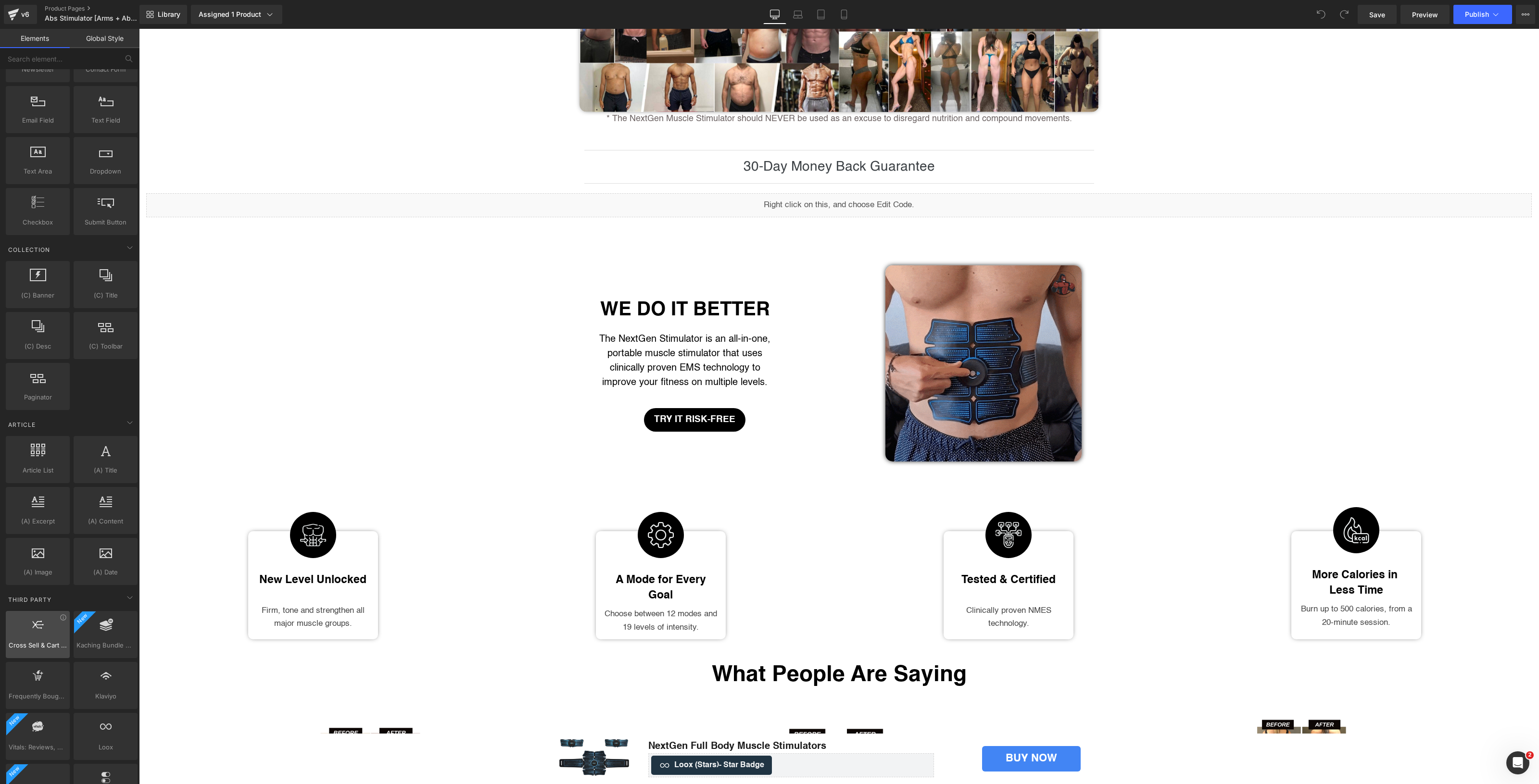
scroll to position [1422, 0]
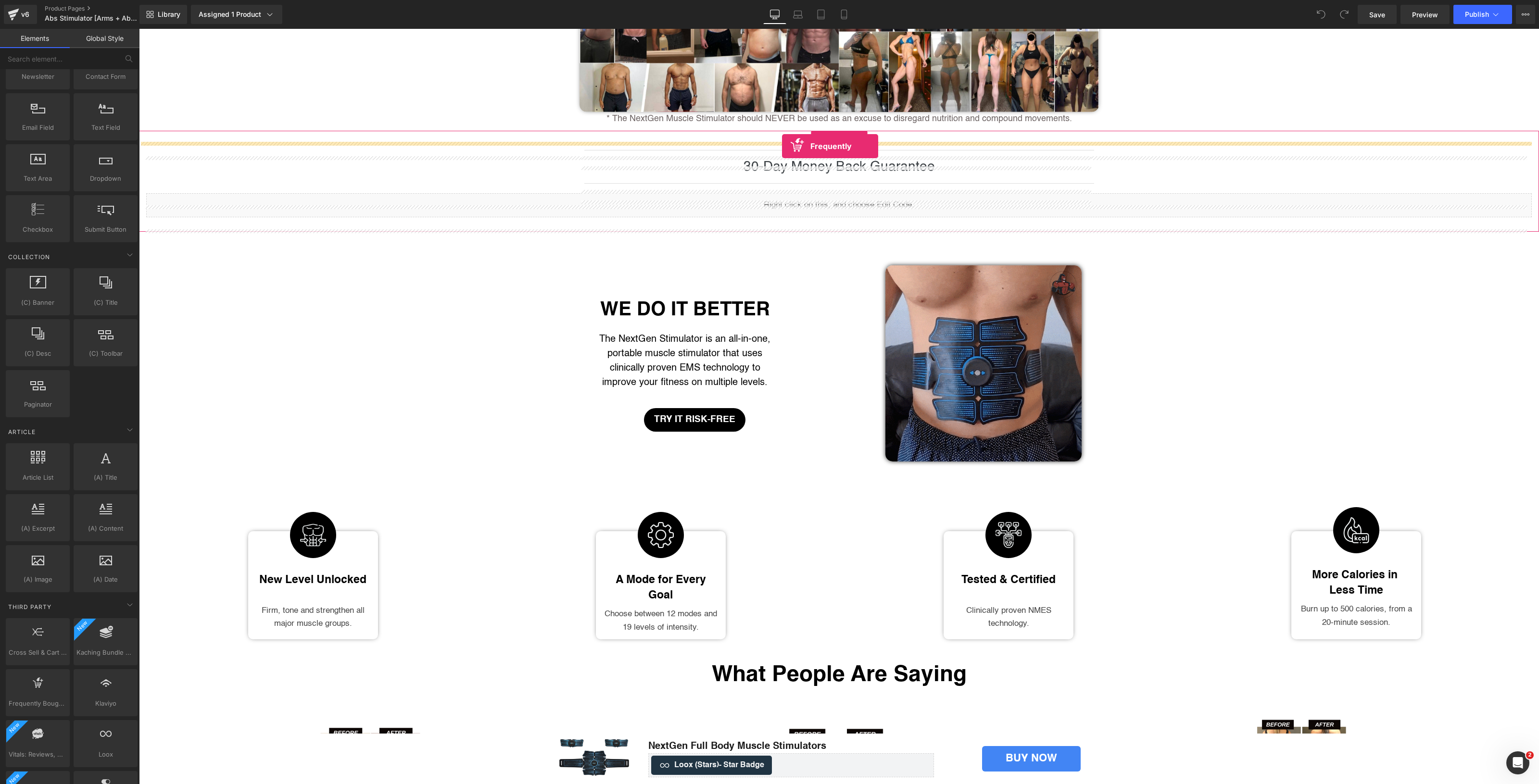
drag, startPoint x: 174, startPoint y: 729, endPoint x: 782, endPoint y: 146, distance: 842.3
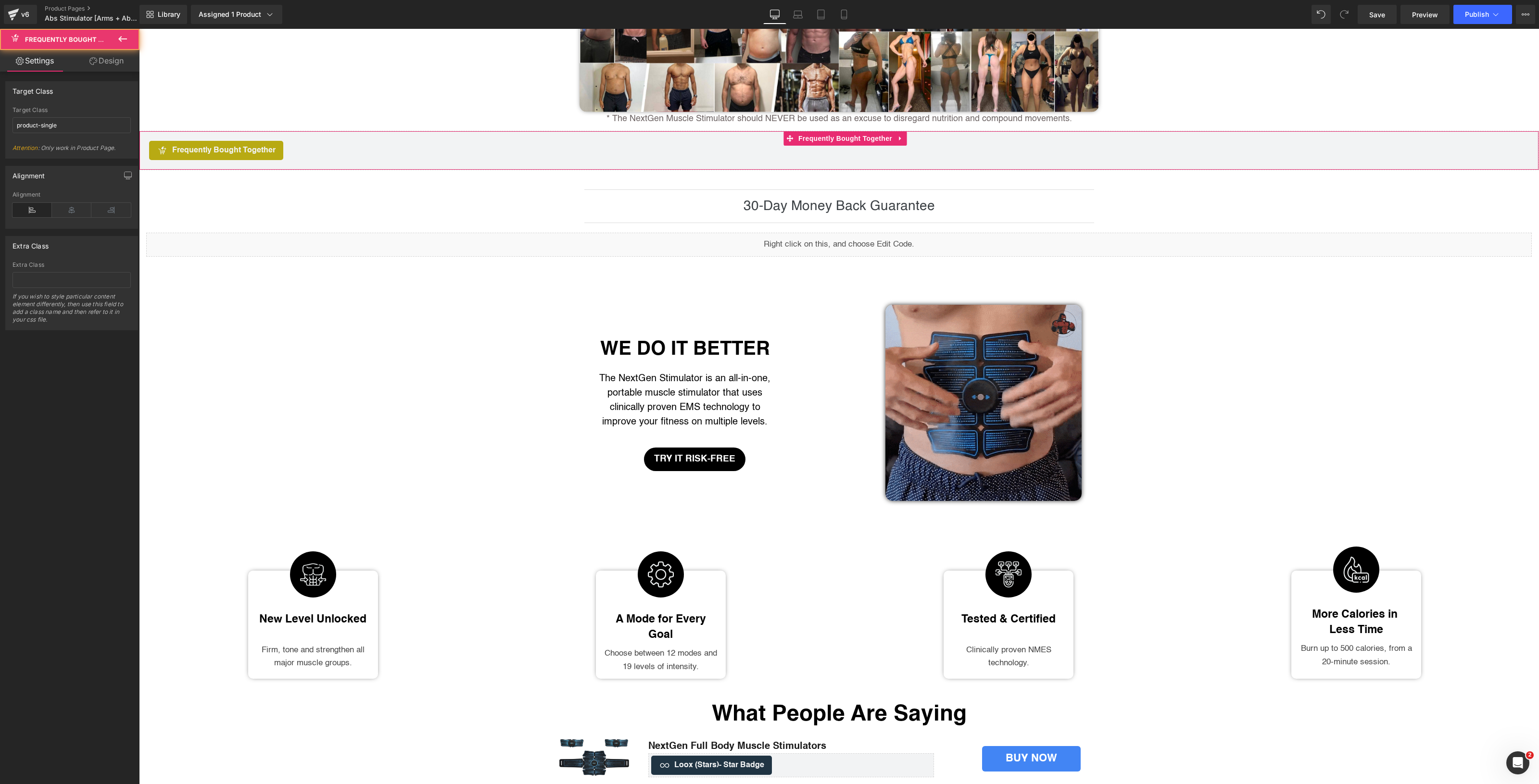
click at [712, 160] on div "Frequently Bought Together" at bounding box center [839, 150] width 1380 height 19
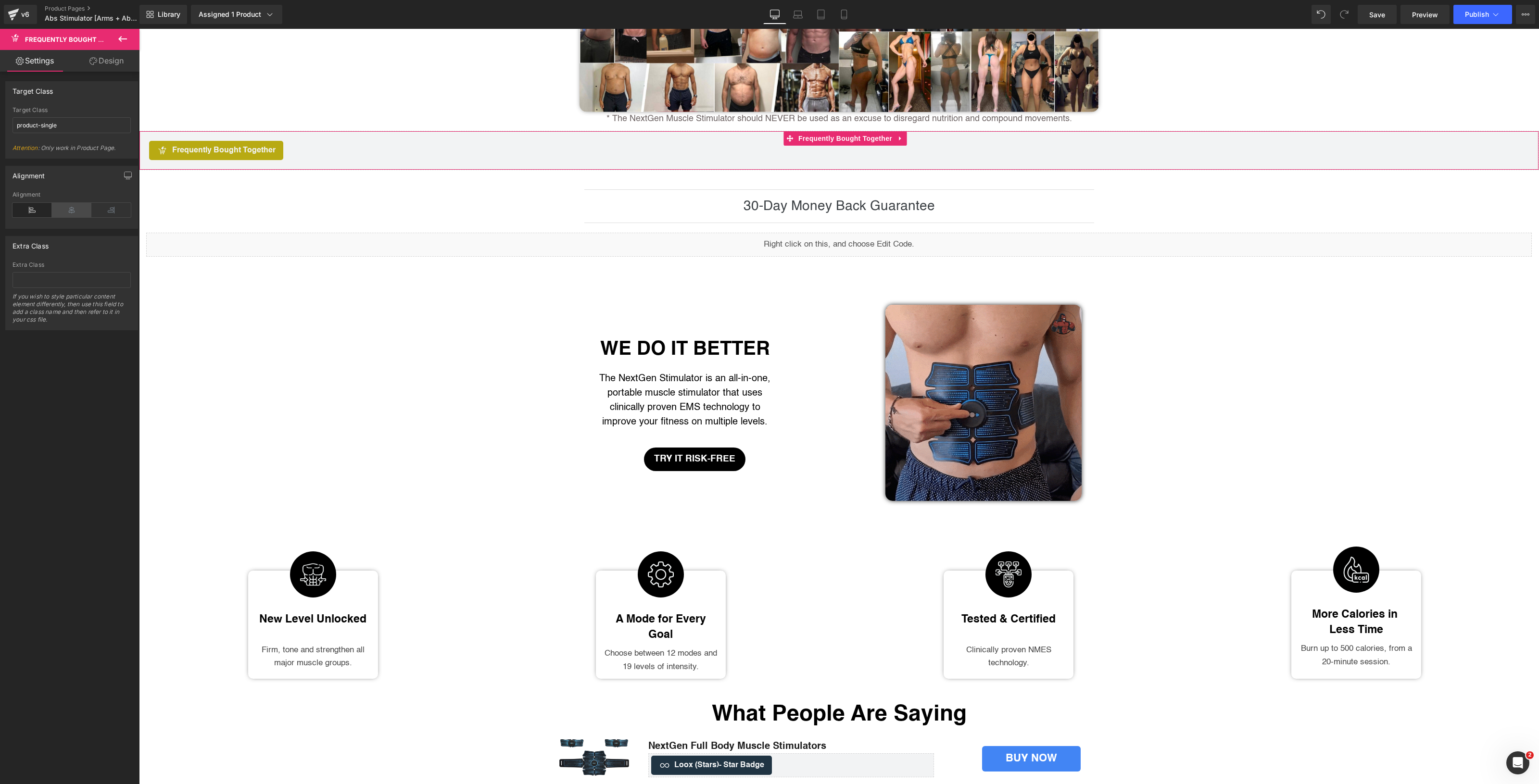
click at [69, 209] on icon at bounding box center [72, 210] width 39 height 15
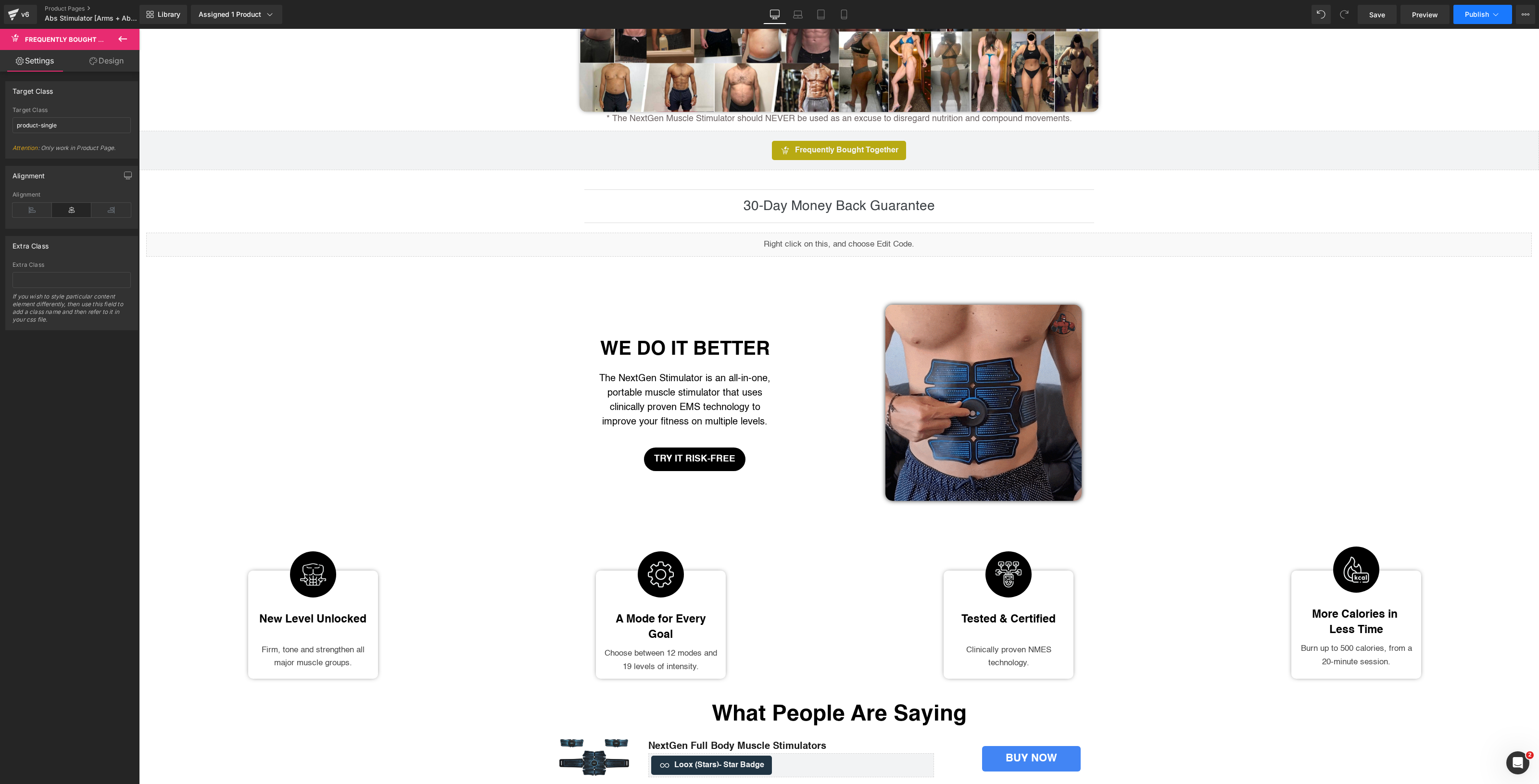
click at [1471, 18] on span "Publish" at bounding box center [1477, 15] width 24 height 8
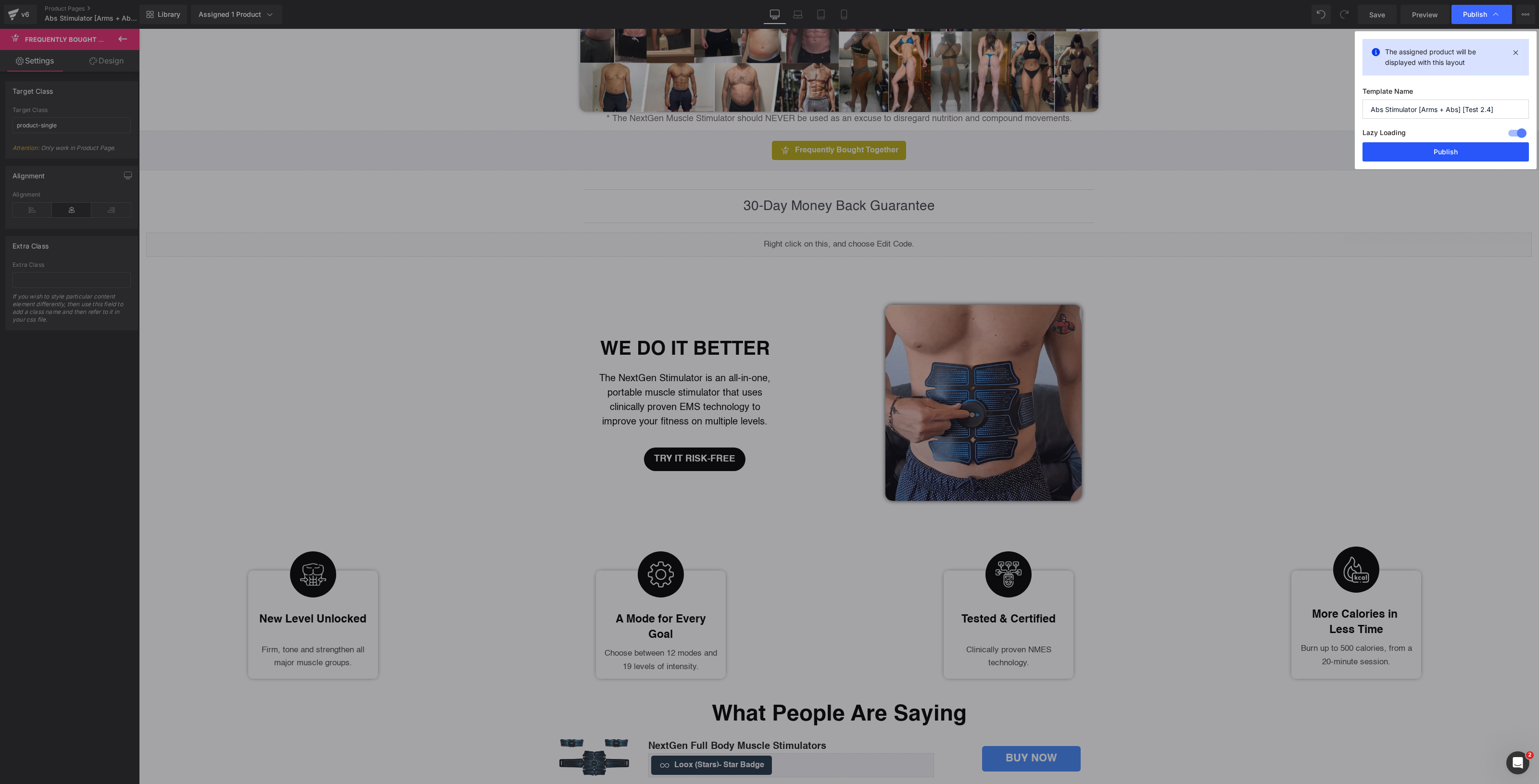
click at [1477, 149] on button "Publish" at bounding box center [1445, 152] width 166 height 19
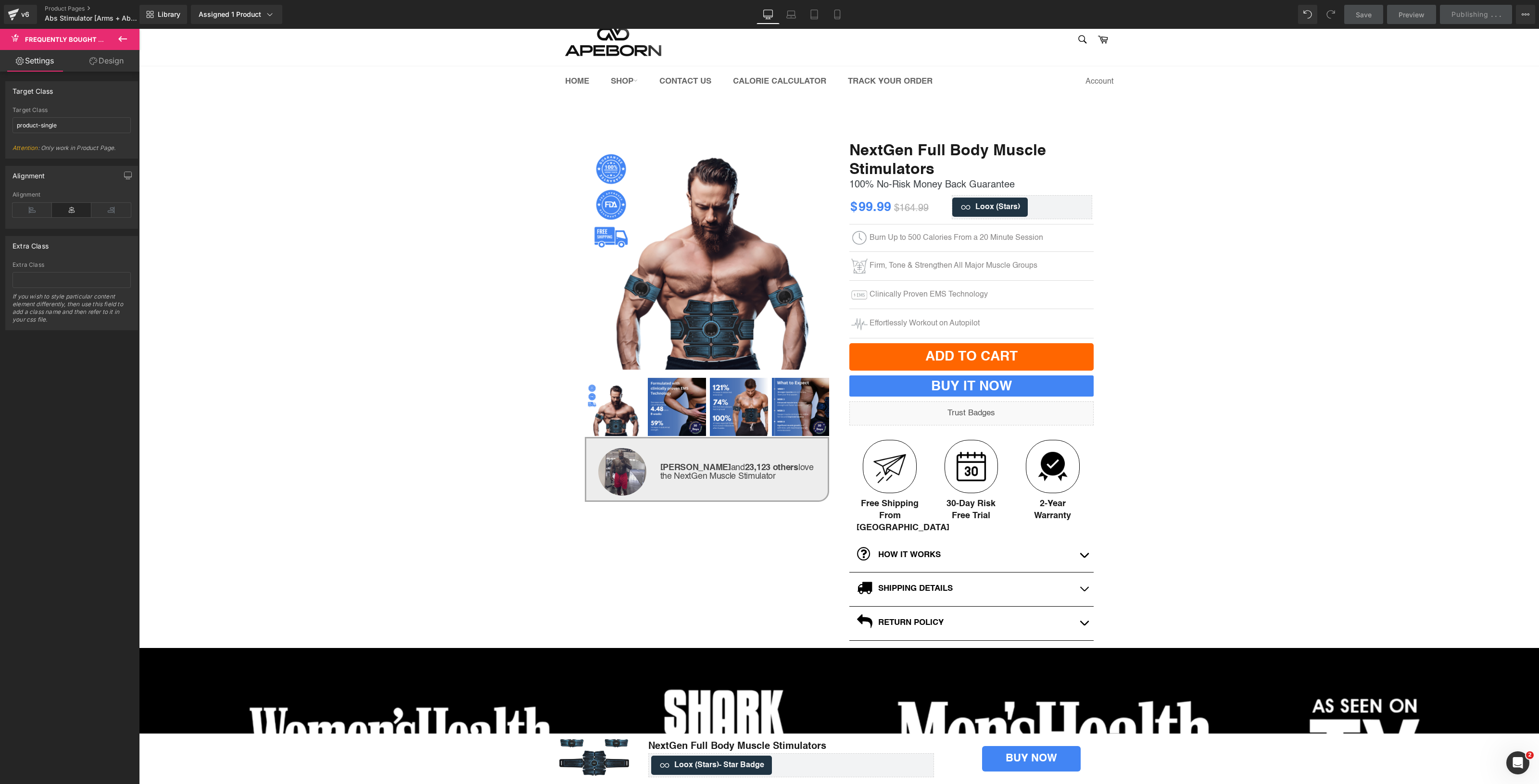
scroll to position [0, 0]
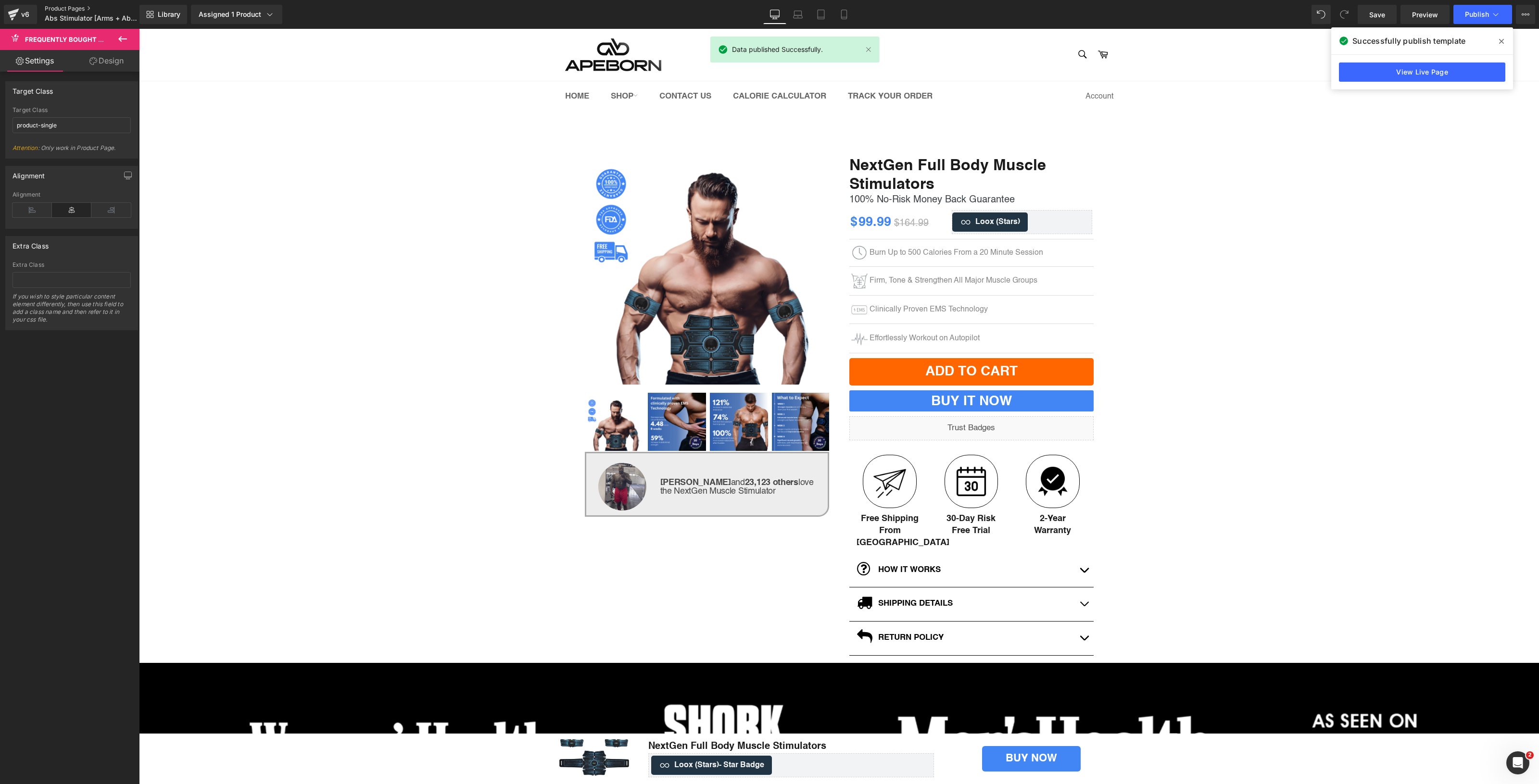
click at [80, 6] on link "Product Pages" at bounding box center [100, 9] width 111 height 8
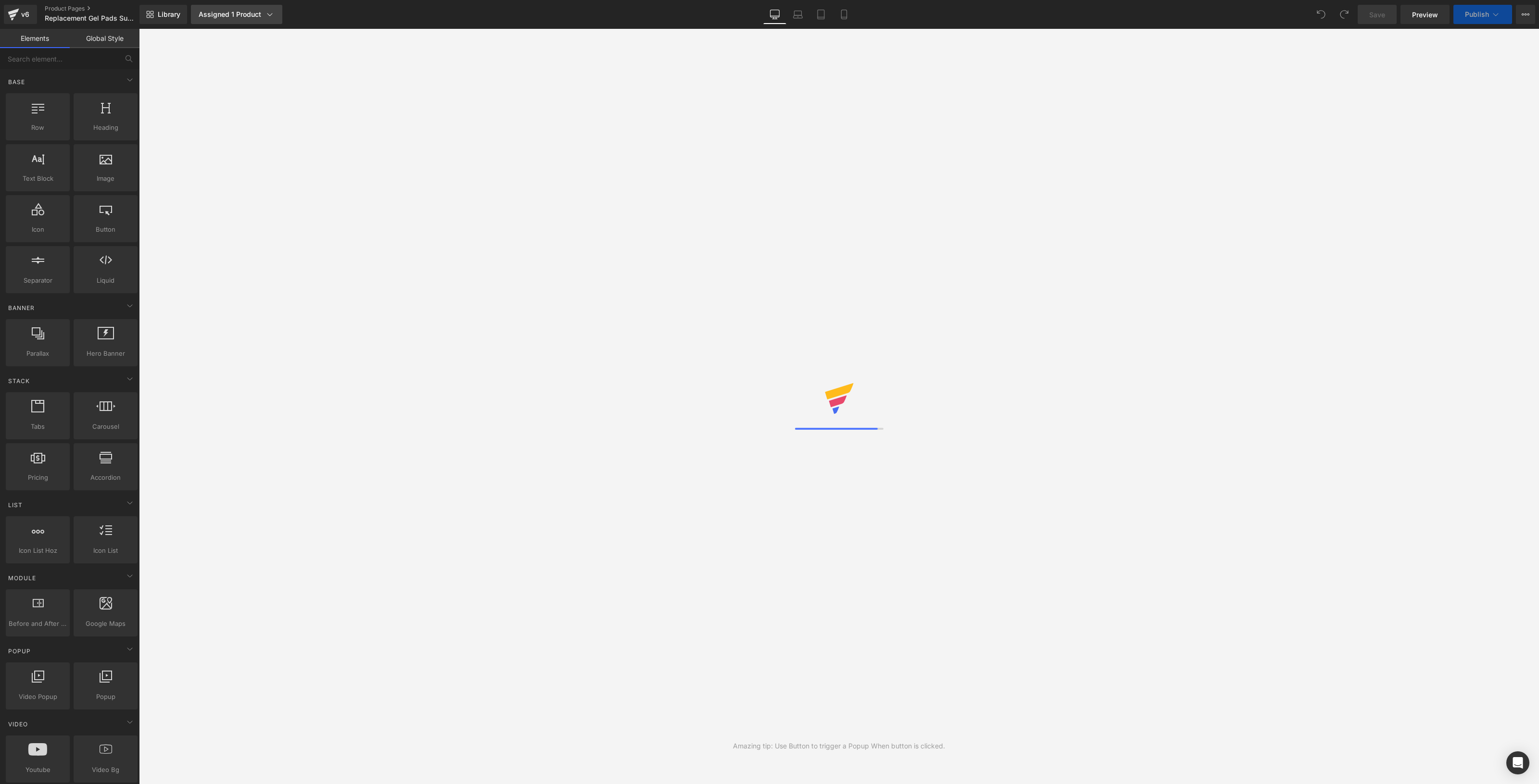
click at [260, 15] on div "Assigned 1 Product" at bounding box center [236, 14] width 76 height 10
